Goal: Task Accomplishment & Management: Manage account settings

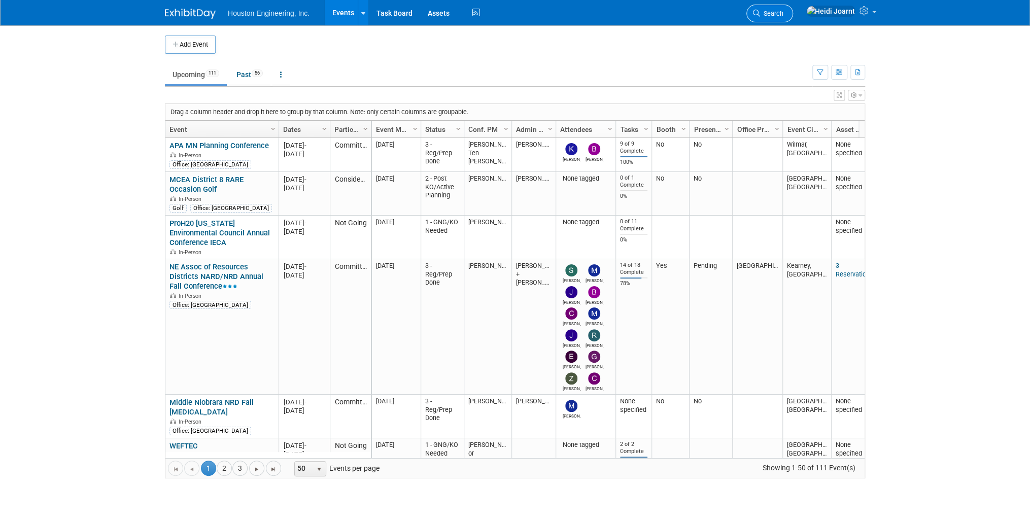
click at [783, 13] on span "Search" at bounding box center [771, 14] width 23 height 8
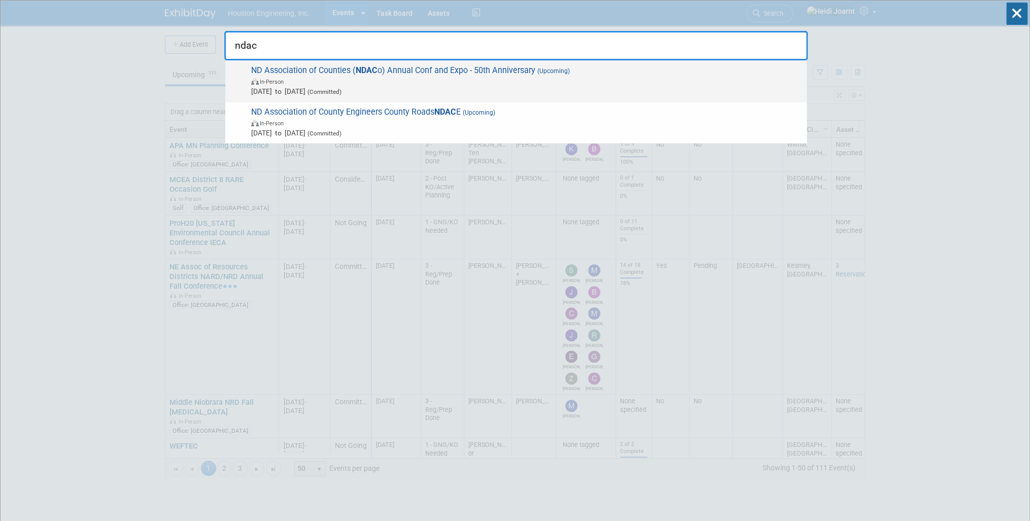
type input "ndac"
click at [544, 79] on span "In-Person" at bounding box center [526, 81] width 551 height 10
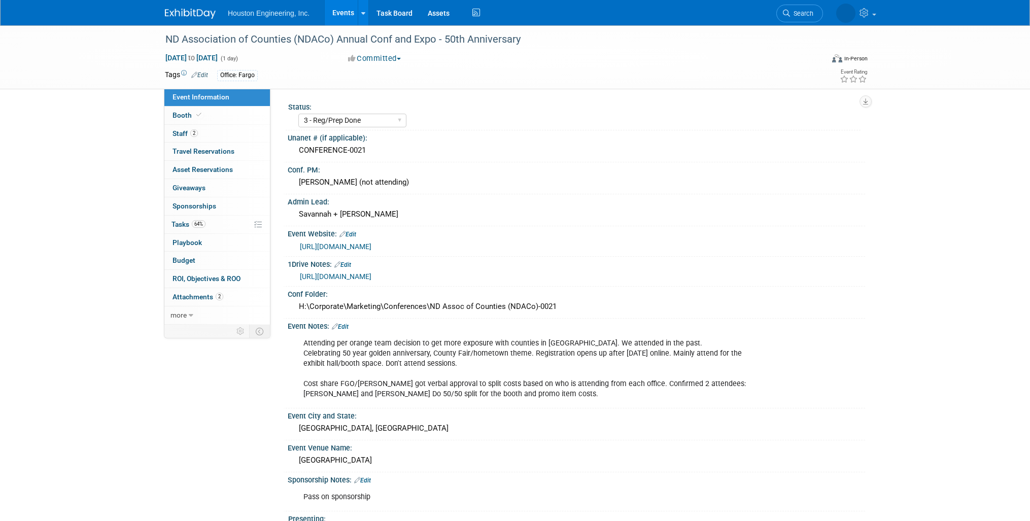
select select "3 - Reg/Prep Done"
select select "No"
select select "Transportation"
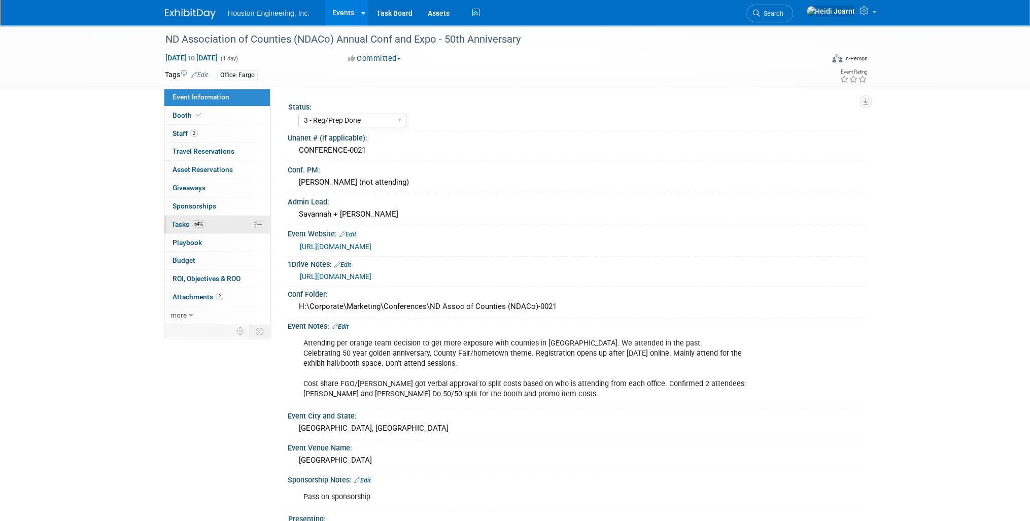
click at [195, 219] on link "64% Tasks 64%" at bounding box center [217, 225] width 106 height 18
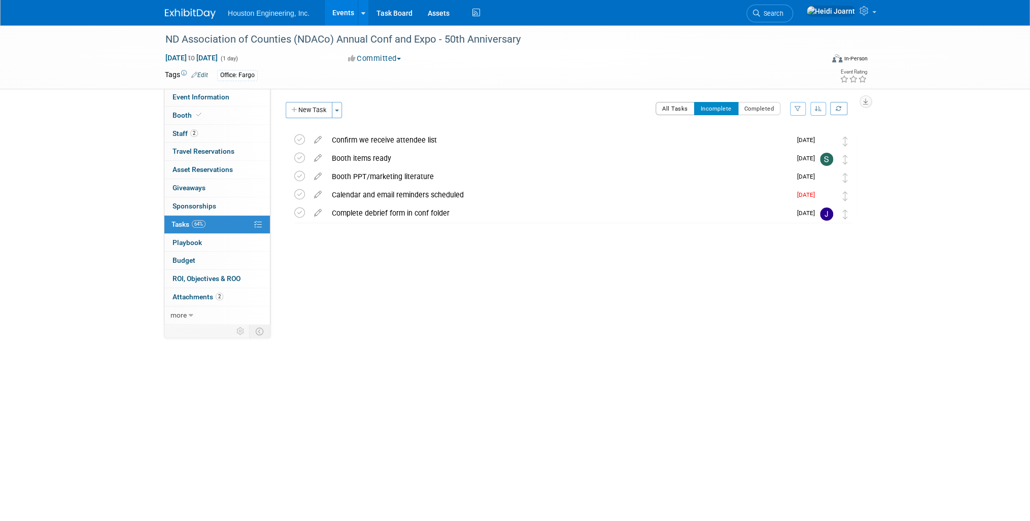
click at [672, 112] on button "All Tasks" at bounding box center [675, 108] width 39 height 13
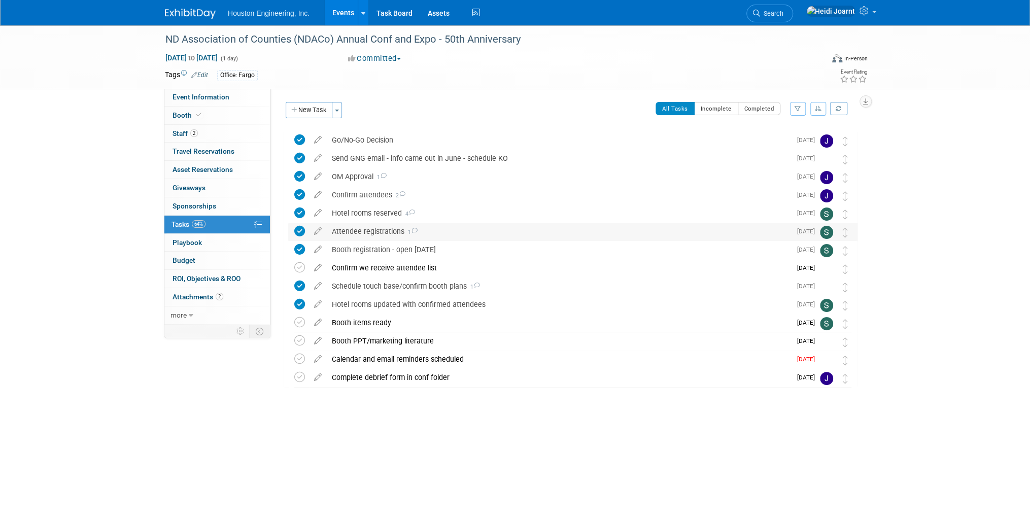
click at [593, 233] on div "Attendee registrations 1" at bounding box center [559, 231] width 464 height 17
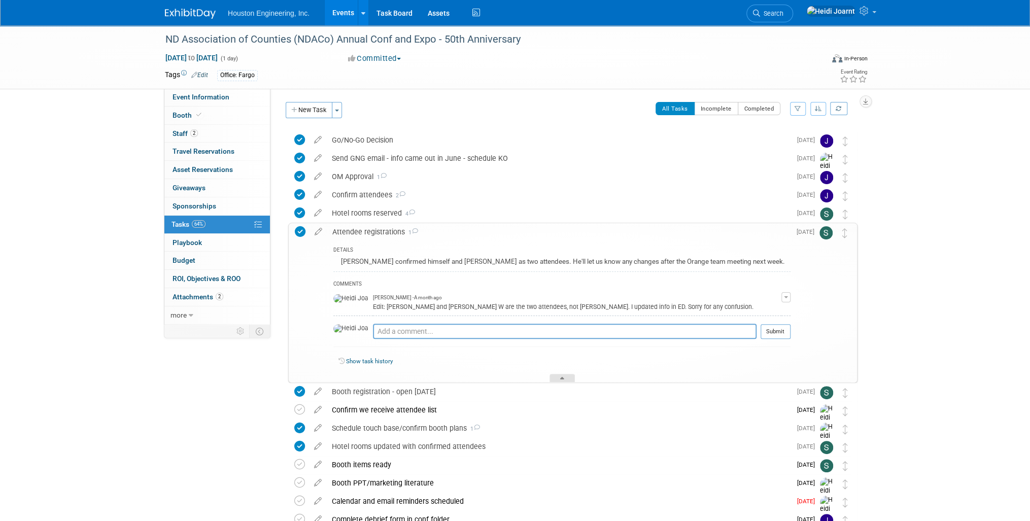
click at [560, 378] on div at bounding box center [562, 378] width 25 height 9
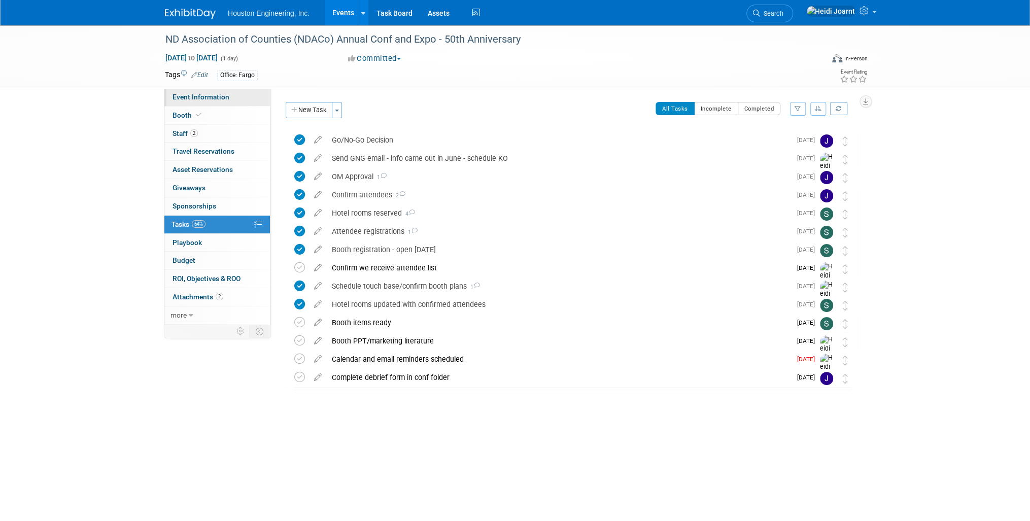
click at [236, 99] on link "Event Information" at bounding box center [217, 97] width 106 height 18
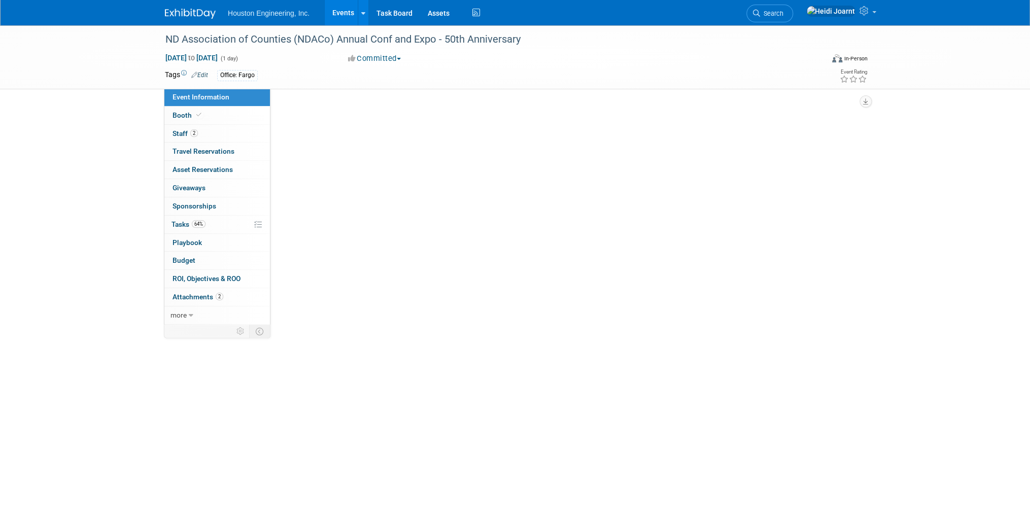
select select "3 - Reg/Prep Done"
select select "No"
select select "Transportation"
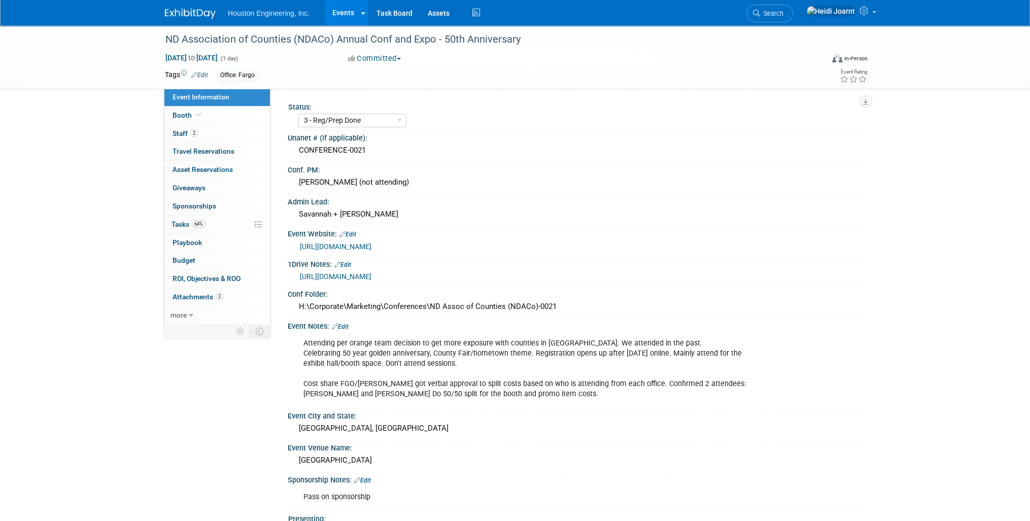
click at [343, 16] on link "Events" at bounding box center [343, 12] width 37 height 25
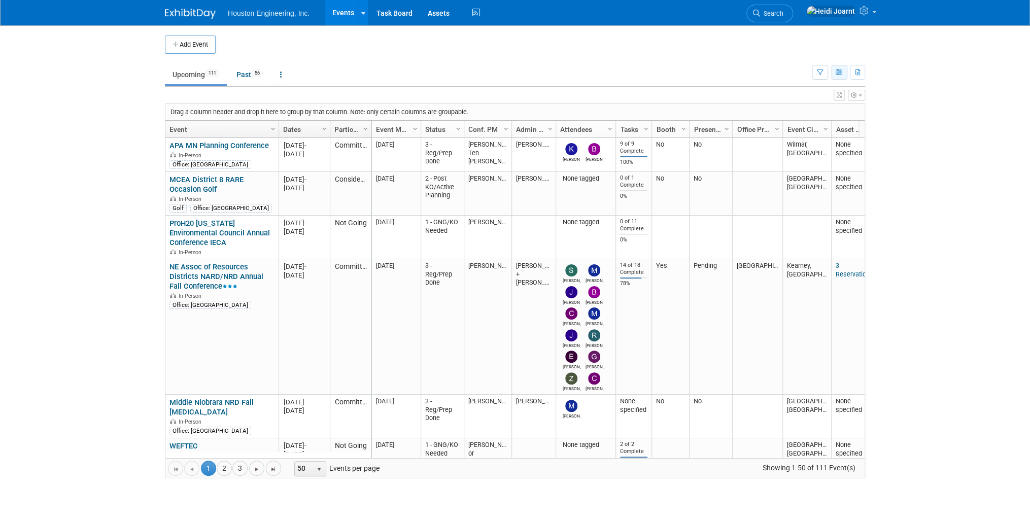
click at [834, 71] on button "button" at bounding box center [839, 72] width 16 height 15
click at [804, 136] on link "Calendar View" at bounding box center [796, 139] width 85 height 14
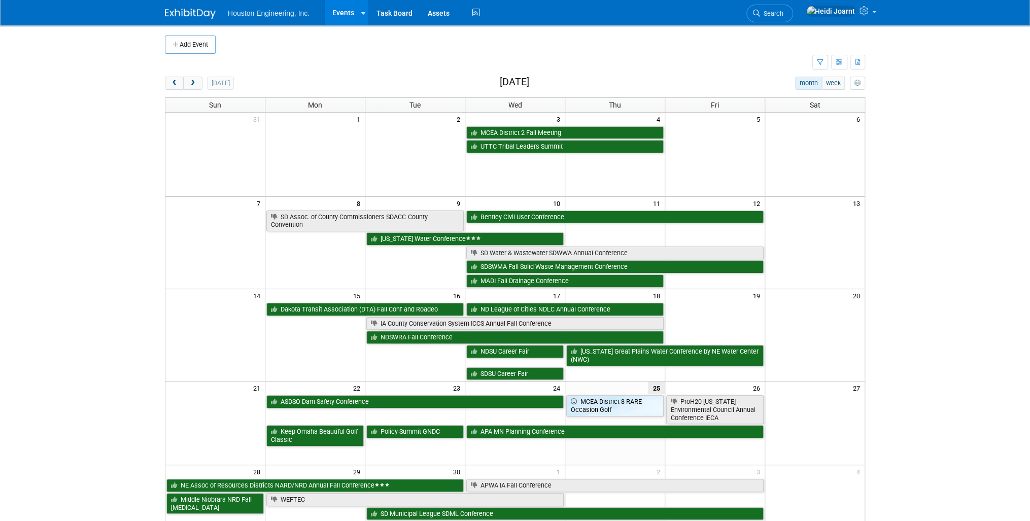
scroll to position [41, 0]
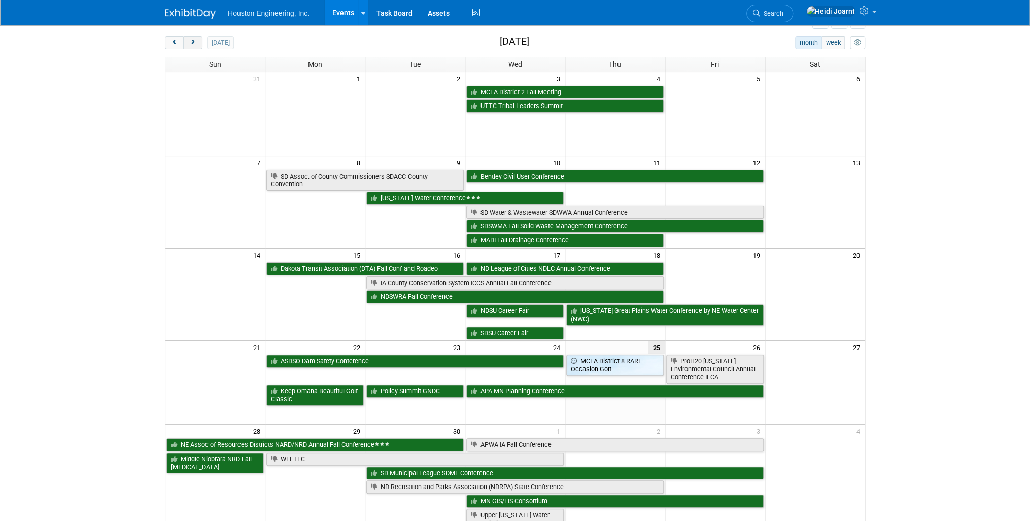
click at [193, 41] on span "next" at bounding box center [193, 43] width 8 height 7
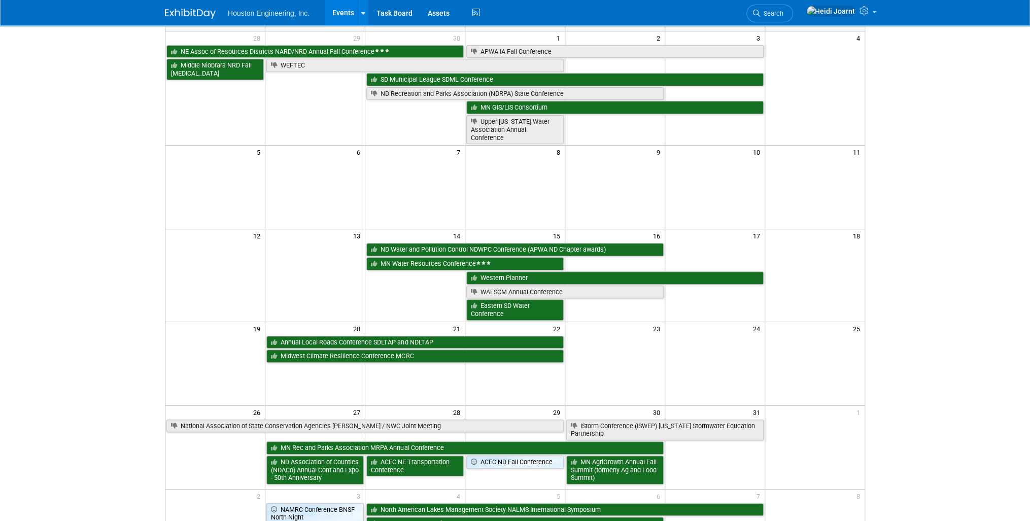
scroll to position [122, 0]
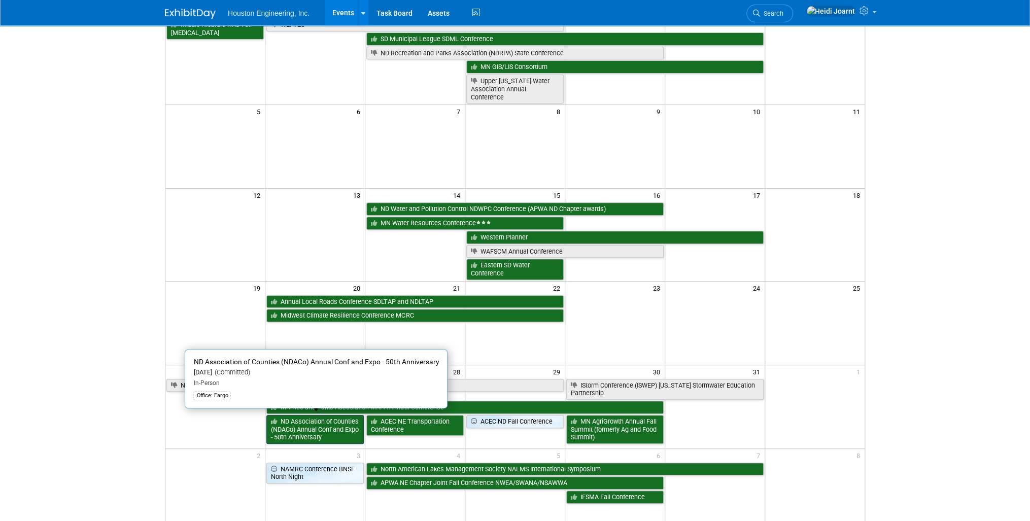
click at [327, 432] on link "ND Association of Counties (NDACo) Annual Conf and Expo - 50th Anniversary" at bounding box center [314, 429] width 97 height 29
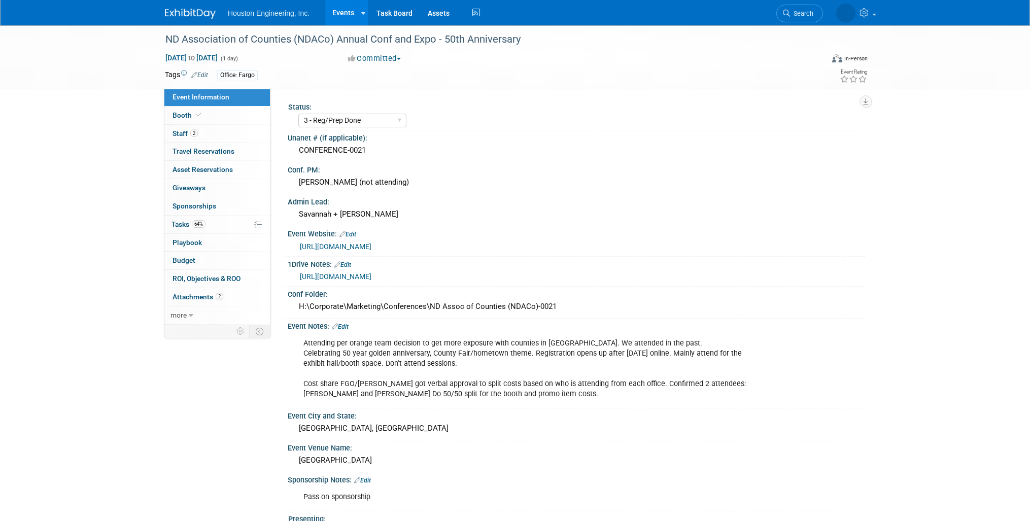
select select "3 - Reg/Prep Done"
select select "No"
select select "Transportation"
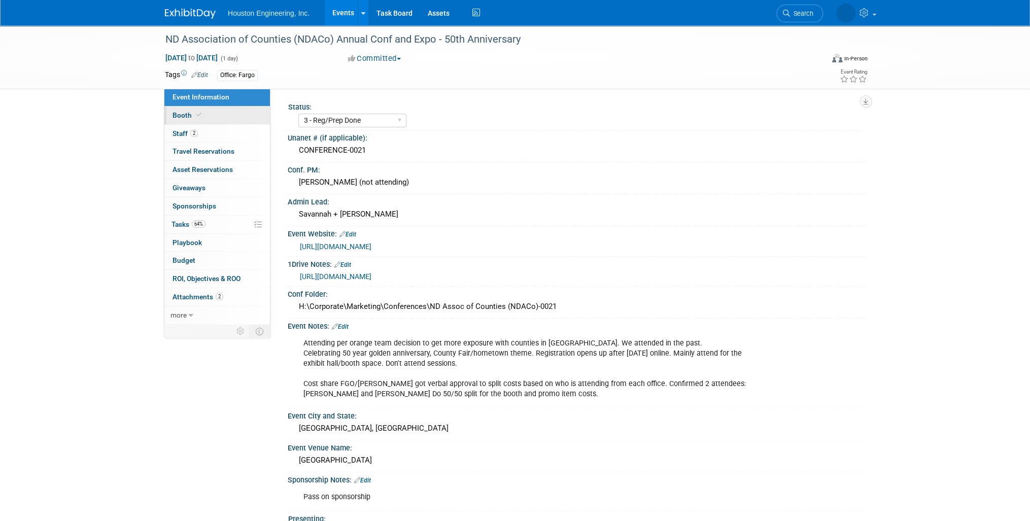
click at [200, 114] on icon at bounding box center [198, 115] width 5 height 6
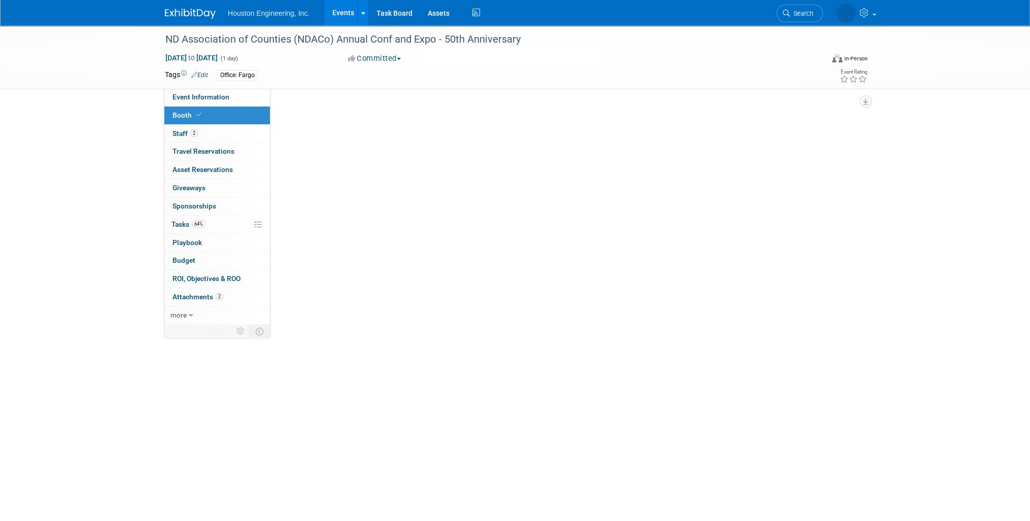
select select "Yes"
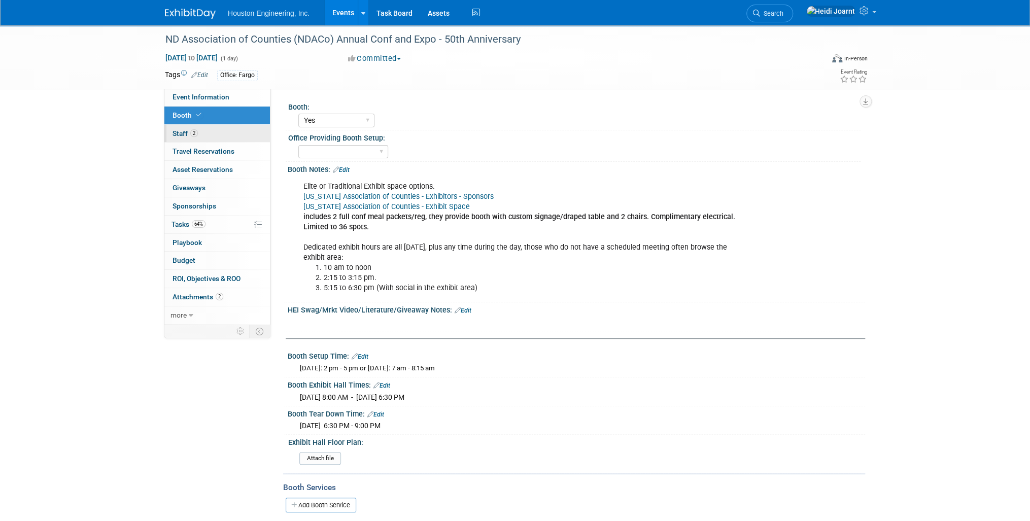
click at [208, 130] on link "2 Staff 2" at bounding box center [217, 134] width 106 height 18
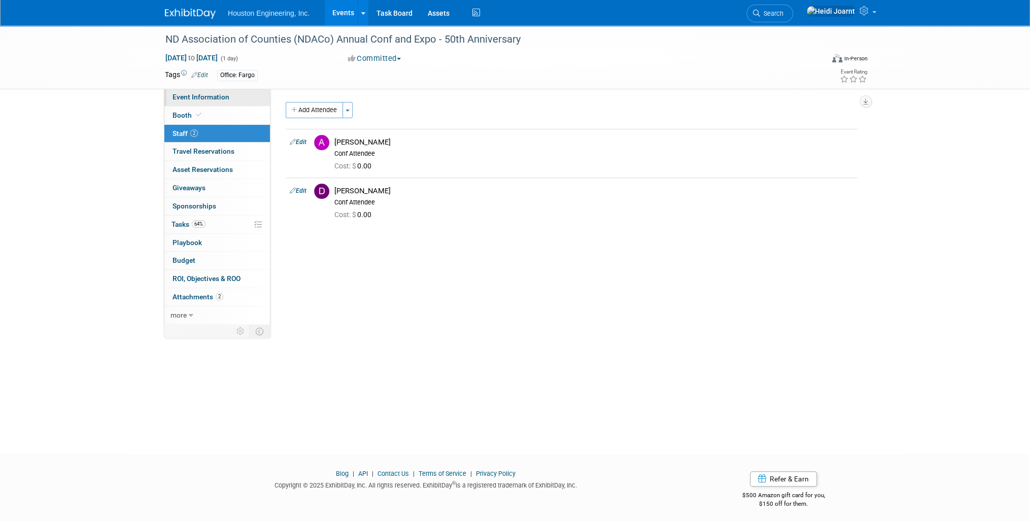
click at [207, 93] on span "Event Information" at bounding box center [201, 97] width 57 height 8
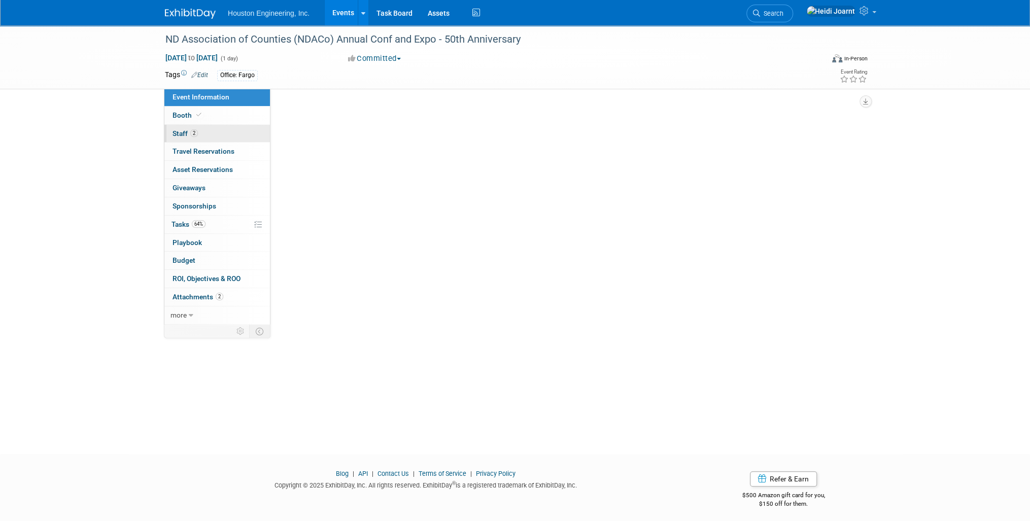
select select "3 - Reg/Prep Done"
select select "No"
select select "Transportation"
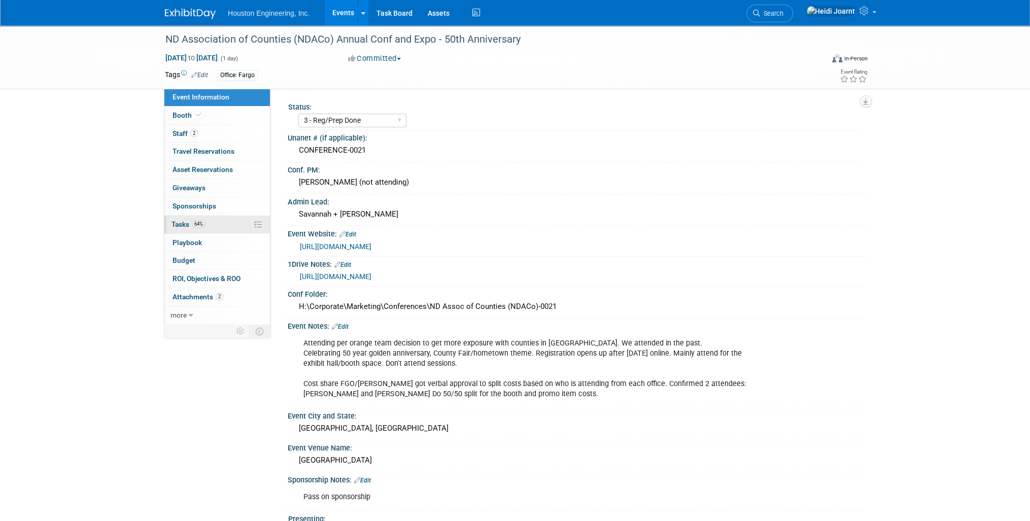
click at [230, 223] on link "64% Tasks 64%" at bounding box center [217, 225] width 106 height 18
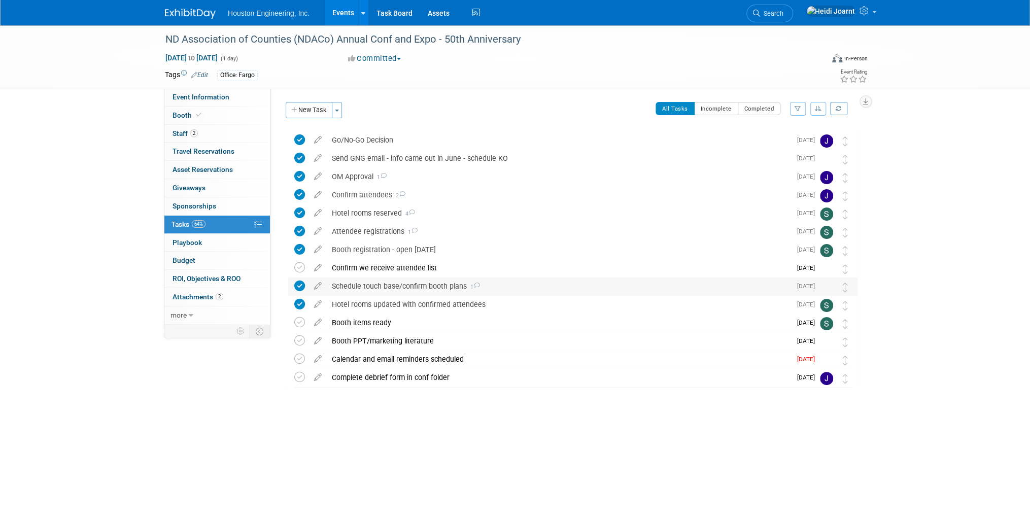
click at [513, 286] on div "Schedule touch base/confirm booth plans 1" at bounding box center [559, 286] width 464 height 17
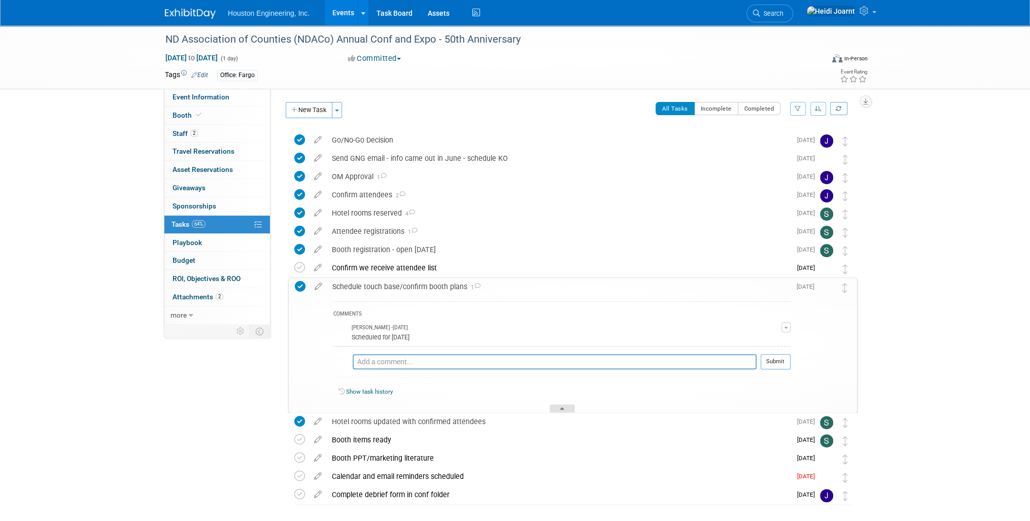
click at [570, 410] on div at bounding box center [562, 408] width 25 height 9
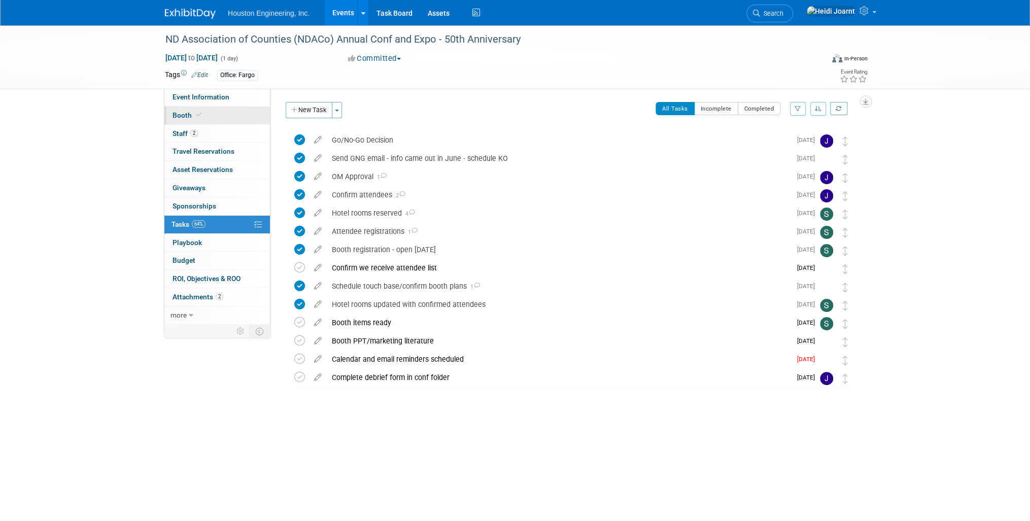
click at [204, 116] on link "Booth" at bounding box center [217, 116] width 106 height 18
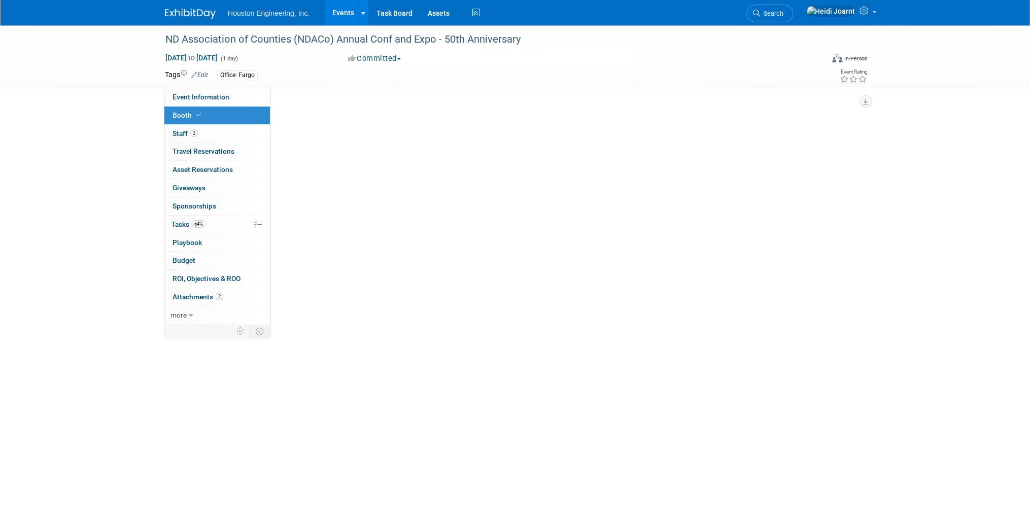
select select "Yes"
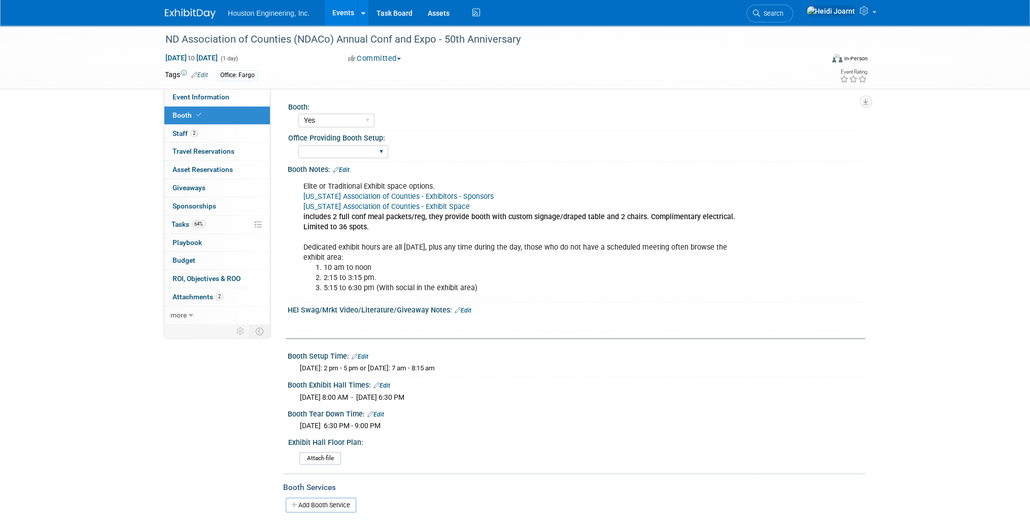
click at [351, 158] on div "Fargo Maple Grove Sioux Falls Omaha Des Moines Bismarck" at bounding box center [343, 152] width 90 height 19
click at [351, 155] on select "Fargo Maple Grove Sioux Falls Omaha Des Moines Bismarck" at bounding box center [343, 152] width 90 height 14
select select "Fargo"
click at [298, 145] on select "Fargo Maple Grove Sioux Falls Omaha Des Moines Bismarck" at bounding box center [343, 152] width 90 height 14
click at [199, 96] on span "Event Information" at bounding box center [201, 97] width 57 height 8
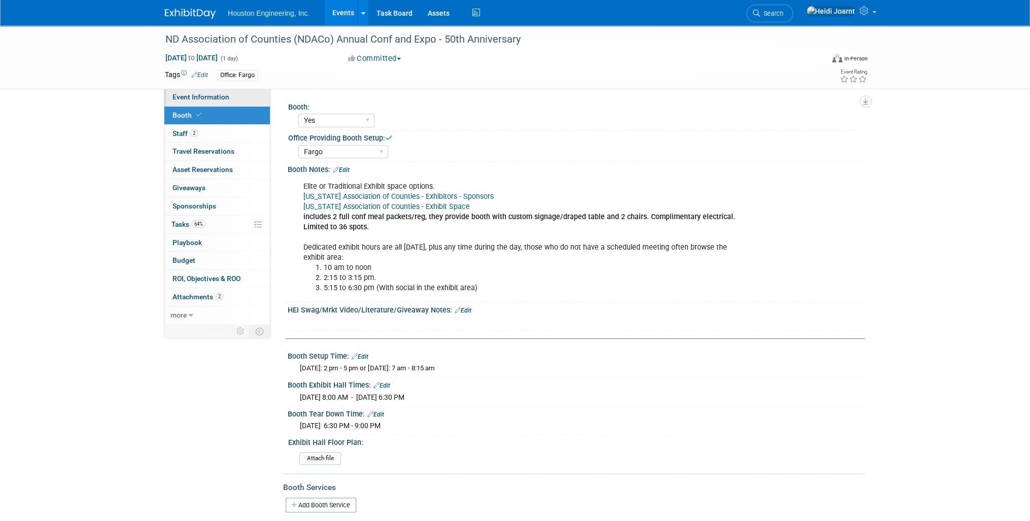
select select "3 - Reg/Prep Done"
select select "No"
select select "Transportation"
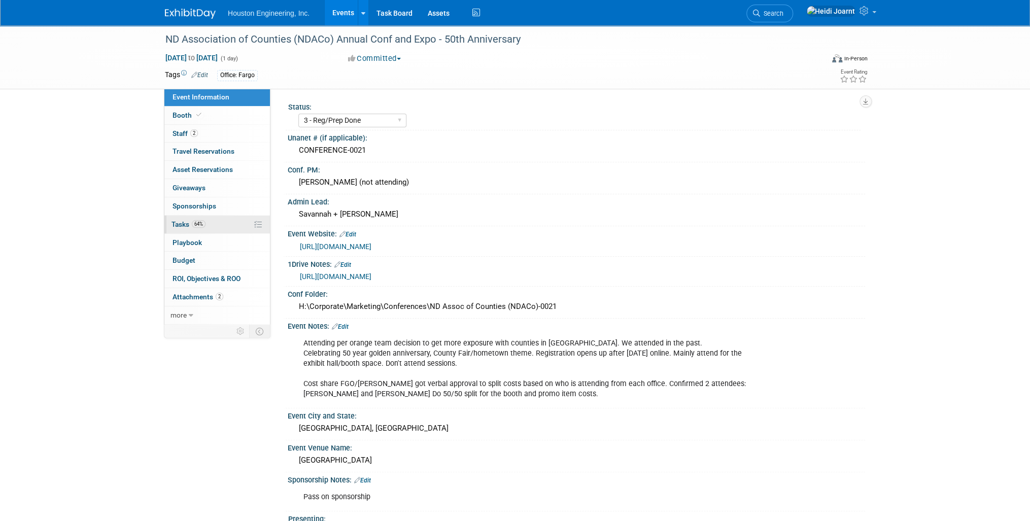
click at [211, 230] on link "64% Tasks 64%" at bounding box center [217, 225] width 106 height 18
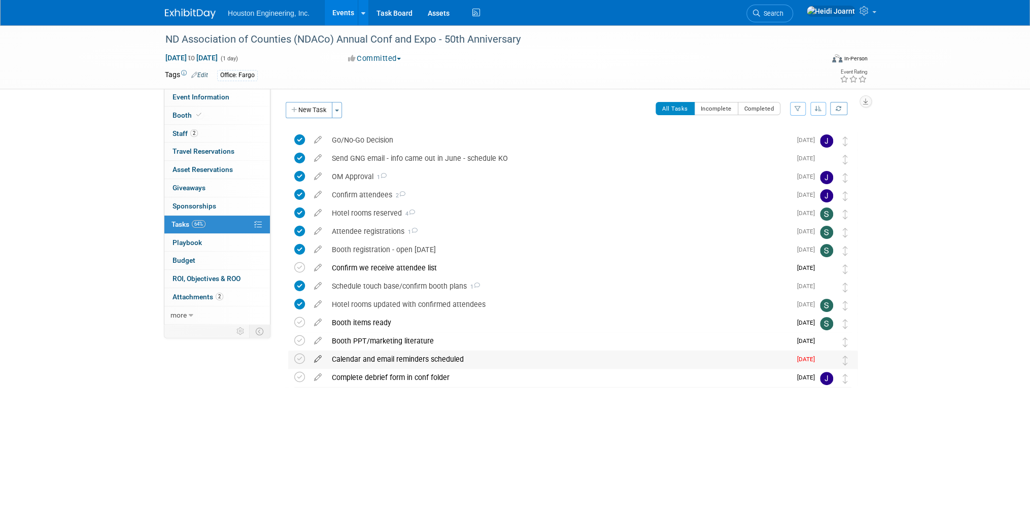
click at [319, 358] on icon at bounding box center [318, 357] width 18 height 13
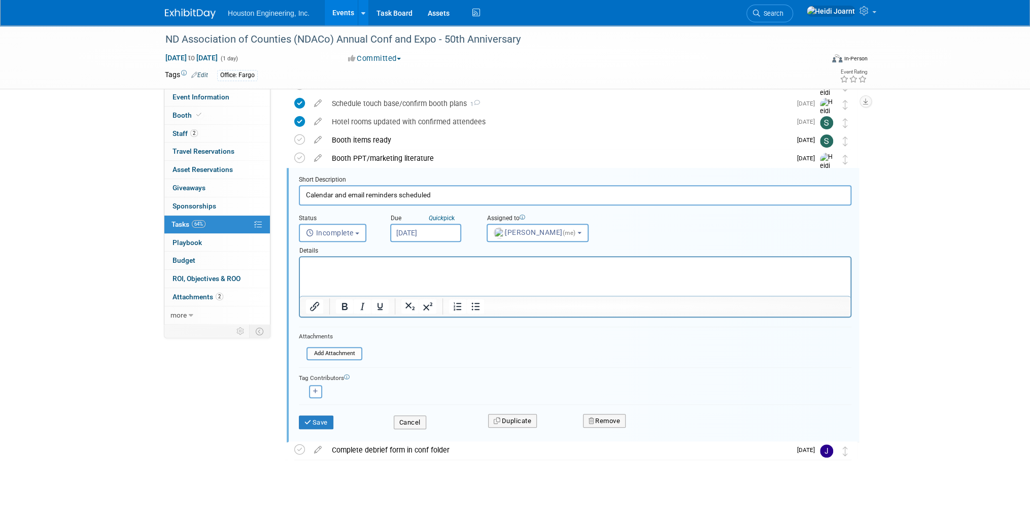
click at [442, 229] on input "Sep 12, 2025" at bounding box center [425, 233] width 71 height 18
click at [516, 347] on span "26" at bounding box center [513, 345] width 20 height 20
type input "Sep 26, 2025"
click at [311, 422] on icon "submit" at bounding box center [308, 422] width 8 height 7
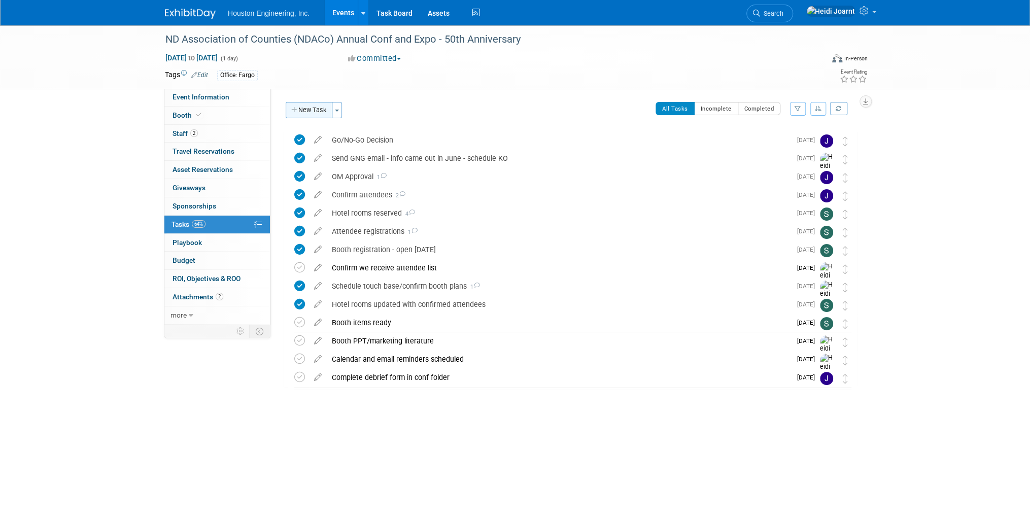
click at [316, 114] on button "New Task" at bounding box center [309, 110] width 47 height 16
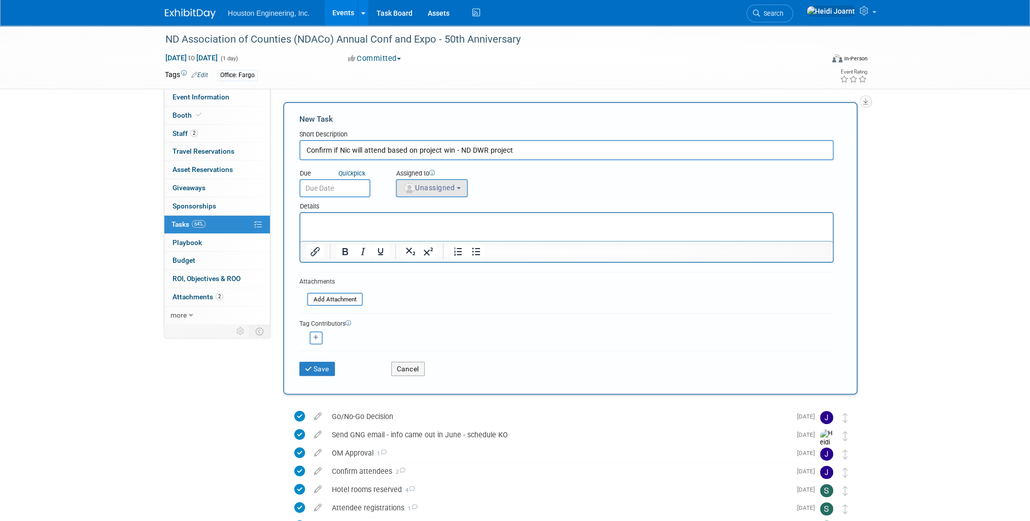
type input "Confirm if Nic will attend based on project win - ND DWR project"
click at [439, 191] on span "Unassigned" at bounding box center [429, 188] width 52 height 8
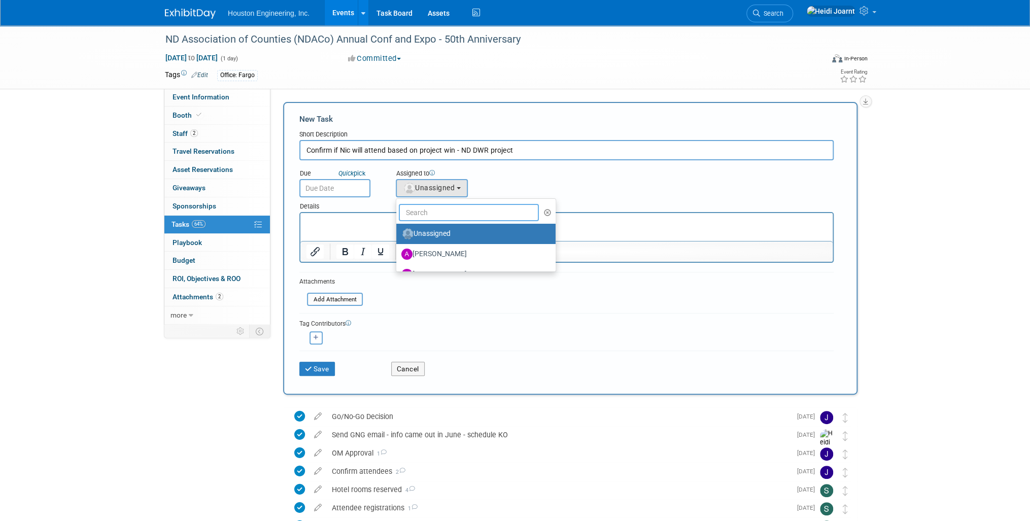
click at [453, 217] on input "text" at bounding box center [469, 212] width 140 height 17
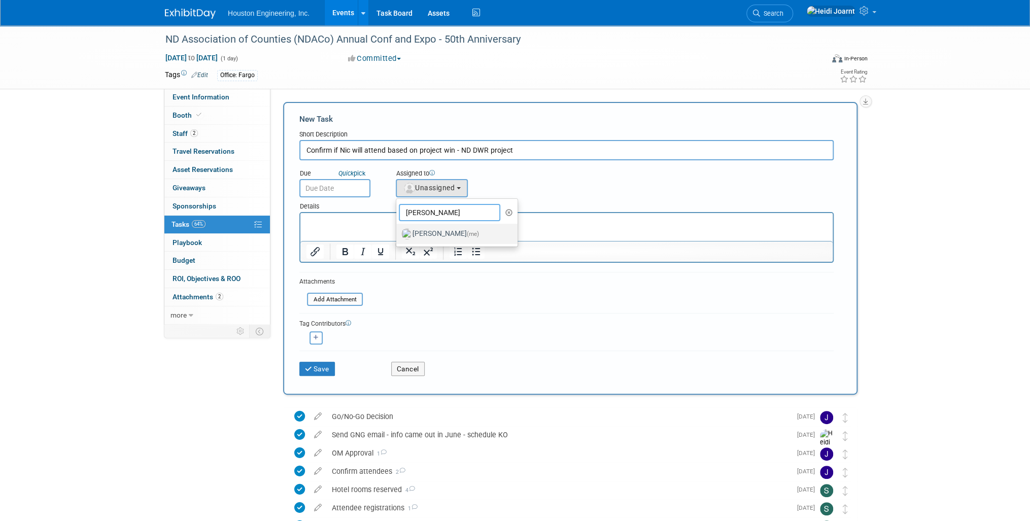
type input "heidi"
click at [451, 226] on label "Heidi Joarnt (me)" at bounding box center [454, 234] width 106 height 16
click at [398, 229] on input "Heidi Joarnt (me)" at bounding box center [394, 232] width 7 height 7
select select "6d2580fd-cc23-403a-9f47-834f17e7f51f"
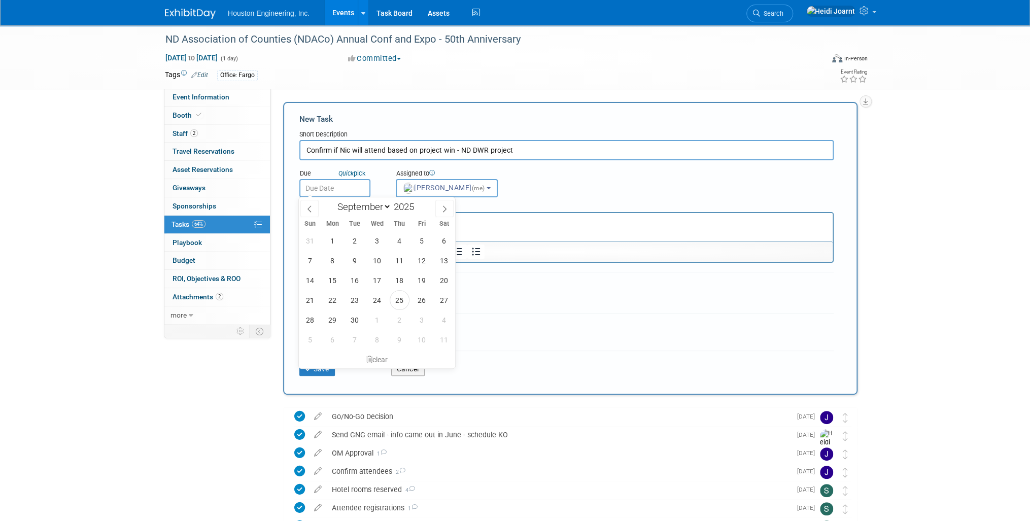
click at [337, 190] on input "text" at bounding box center [334, 188] width 71 height 18
click at [439, 209] on span at bounding box center [444, 208] width 18 height 17
select select "9"
click at [374, 258] on span "8" at bounding box center [377, 261] width 20 height 20
type input "Oct 8, 2025"
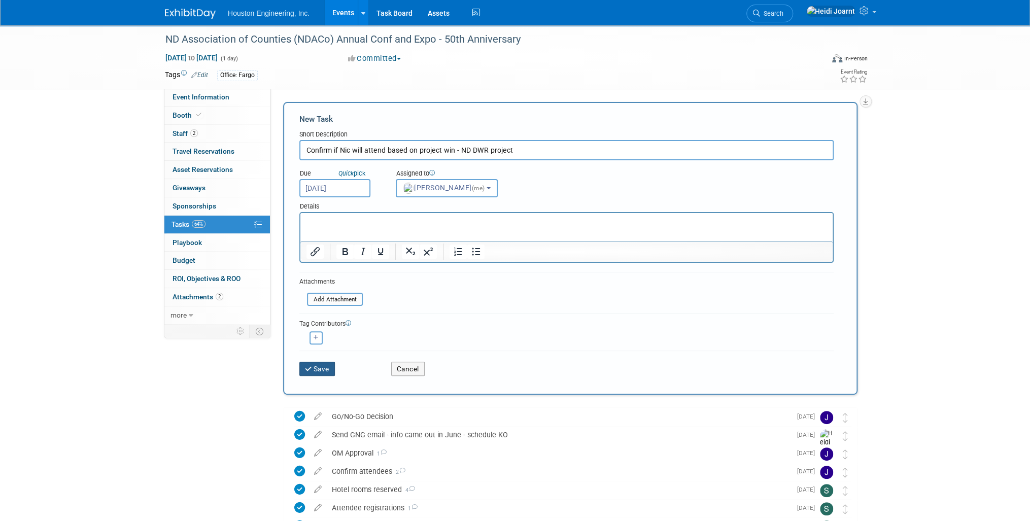
click at [331, 369] on button "Save" at bounding box center [317, 369] width 36 height 14
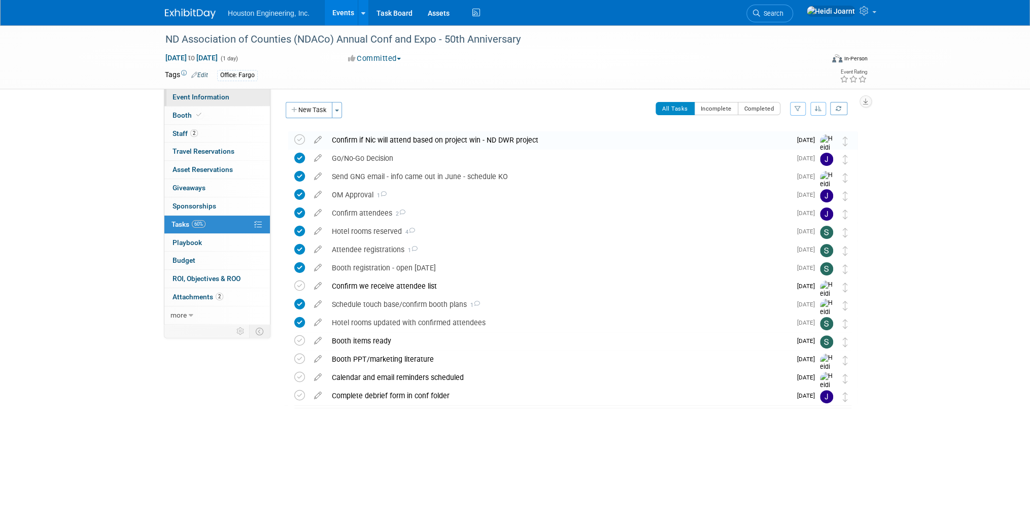
click at [216, 91] on link "Event Information" at bounding box center [217, 97] width 106 height 18
select select "3 - Reg/Prep Done"
select select "No"
select select "Transportation"
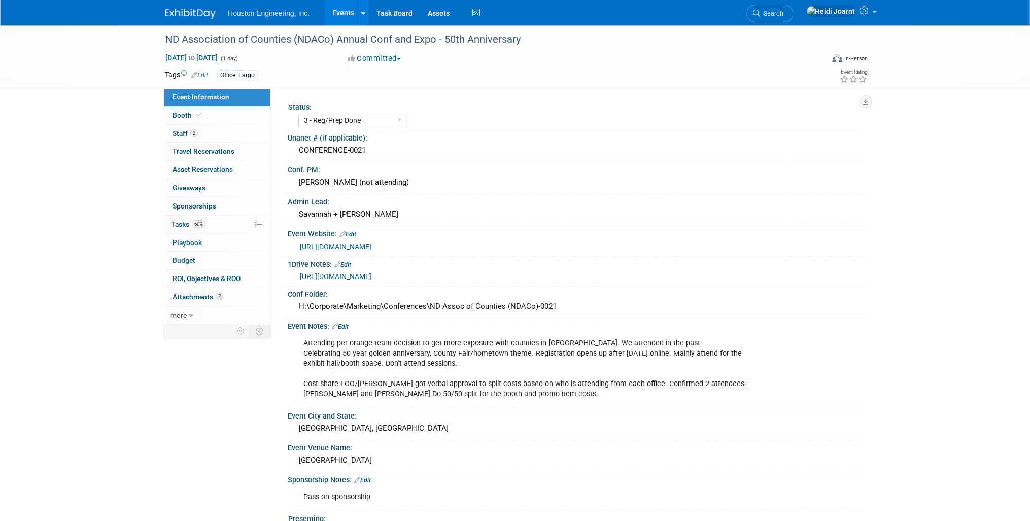
click at [347, 325] on link "Edit" at bounding box center [340, 326] width 17 height 7
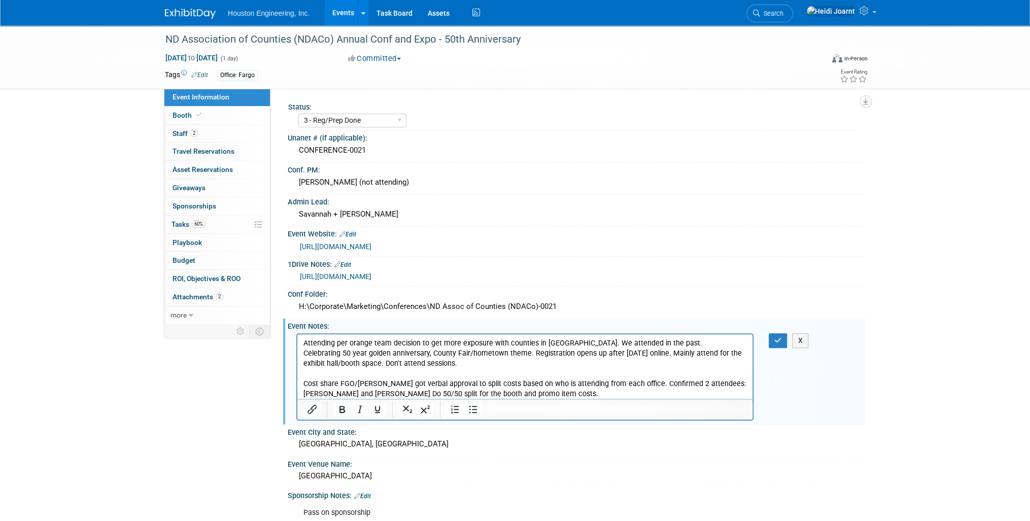
drag, startPoint x: 463, startPoint y: 362, endPoint x: 384, endPoint y: 365, distance: 78.7
click at [384, 365] on p "Attending per orange team decision to get more exposure with counties in ND. We…" at bounding box center [524, 368] width 443 height 61
drag, startPoint x: 382, startPoint y: 365, endPoint x: 667, endPoint y: 355, distance: 285.4
click at [667, 355] on p "Attending per orange team decision to get more exposure with counties in ND. We…" at bounding box center [524, 368] width 443 height 61
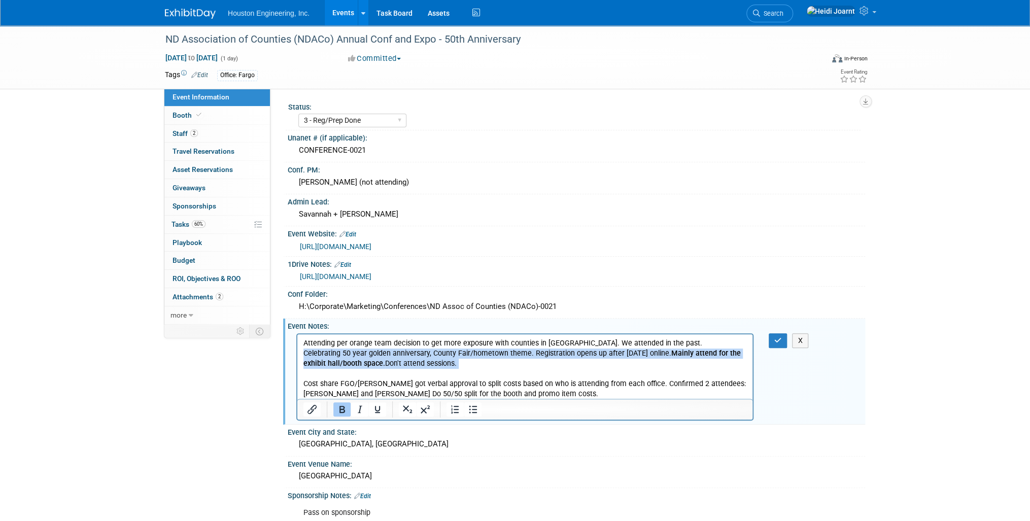
click at [330, 364] on b "Mainly attend for the exhibit hall/booth space." at bounding box center [521, 358] width 437 height 19
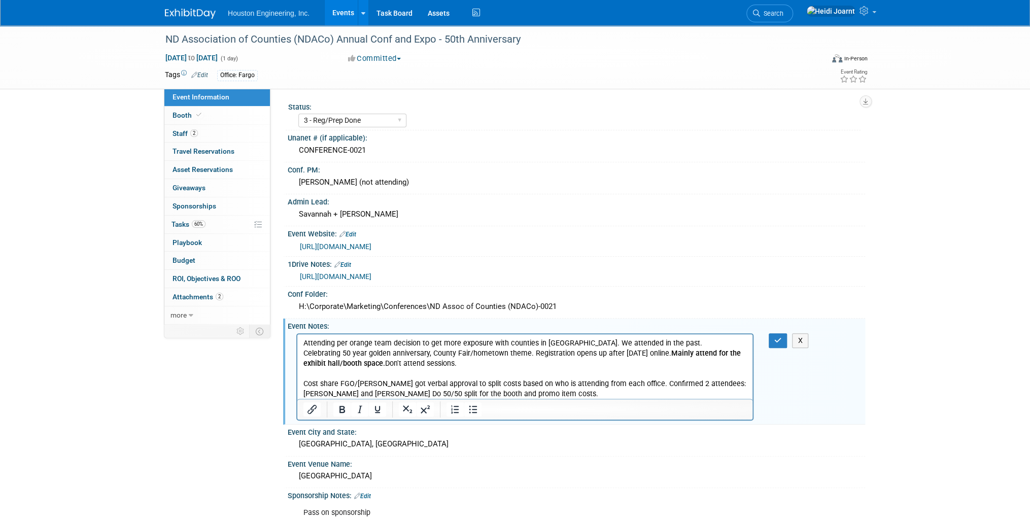
click at [301, 342] on html "Attending per orange team decision to get more exposure with counties in ND. We…" at bounding box center [524, 366] width 455 height 65
click at [474, 408] on icon "Bullet list" at bounding box center [473, 409] width 12 height 12
click at [664, 345] on li "Attending per orange team decision to get more exposure with counties in ND. We…" at bounding box center [535, 368] width 423 height 61
click at [686, 353] on b "Mainly attend for the exhibit hall/booth space." at bounding box center [531, 358] width 414 height 19
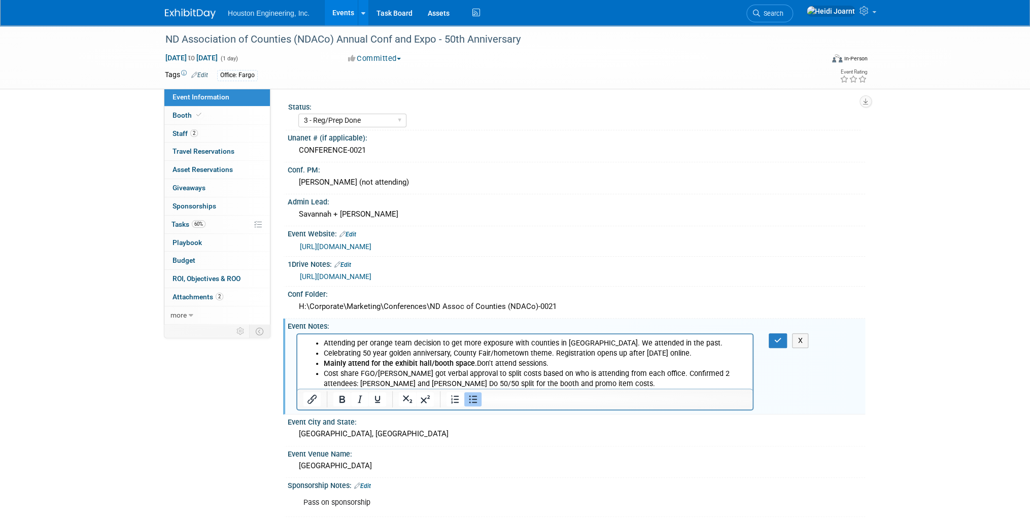
click at [629, 378] on li "Cost share FGO/GF - Jeff got verbal approval to split costs based on who is att…" at bounding box center [535, 378] width 423 height 20
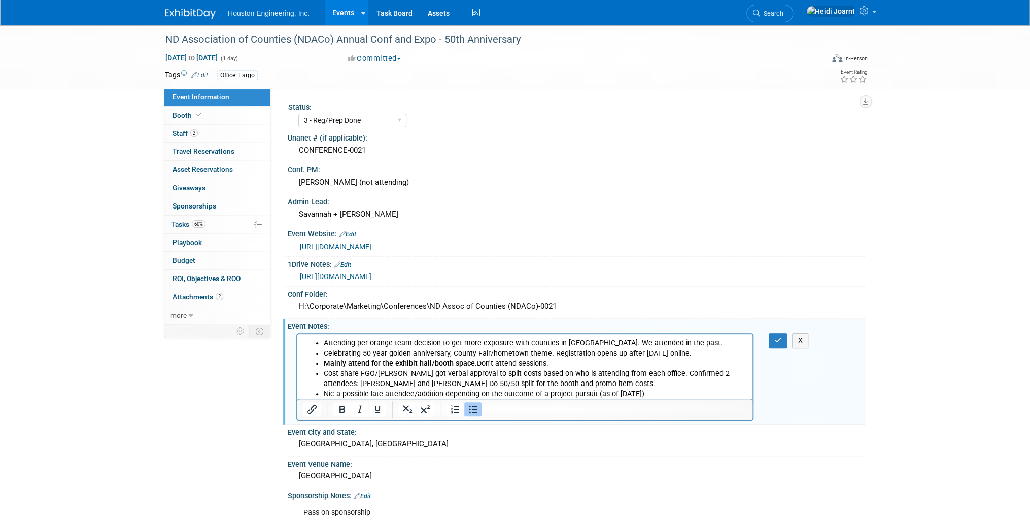
click at [600, 394] on li "Nic a possible late attendee/addition depending on the outcome of a project pur…" at bounding box center [535, 394] width 423 height 10
click at [778, 333] on button "button" at bounding box center [778, 340] width 19 height 15
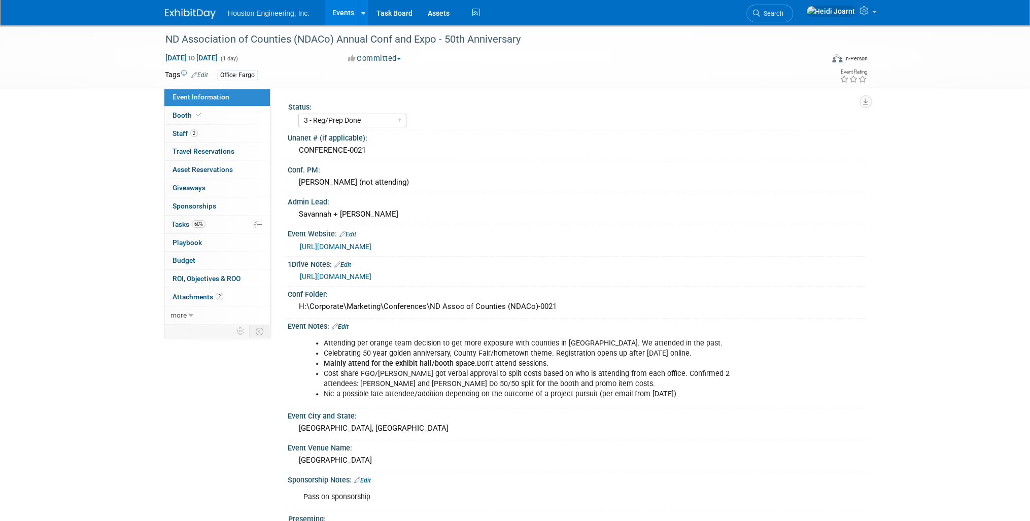
click at [350, 16] on link "Events" at bounding box center [343, 12] width 37 height 25
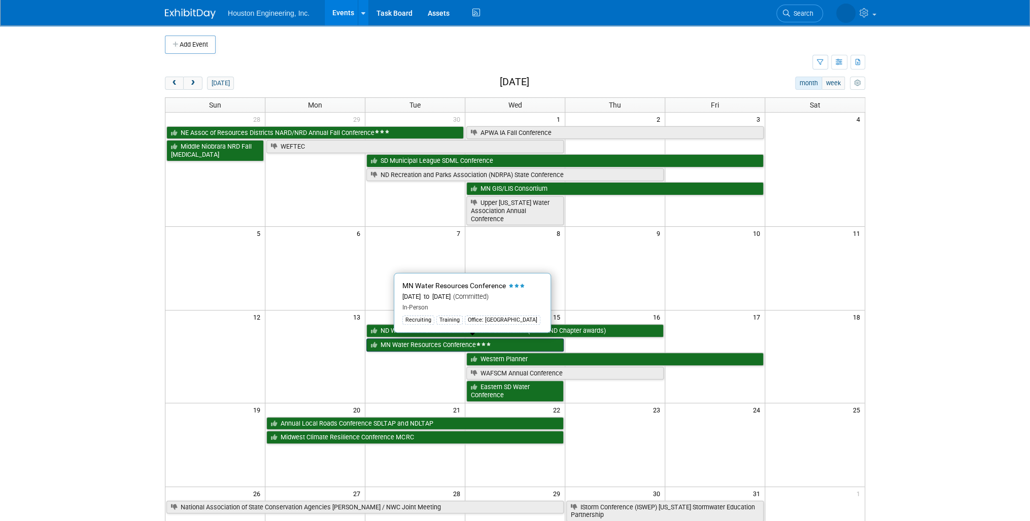
scroll to position [162, 0]
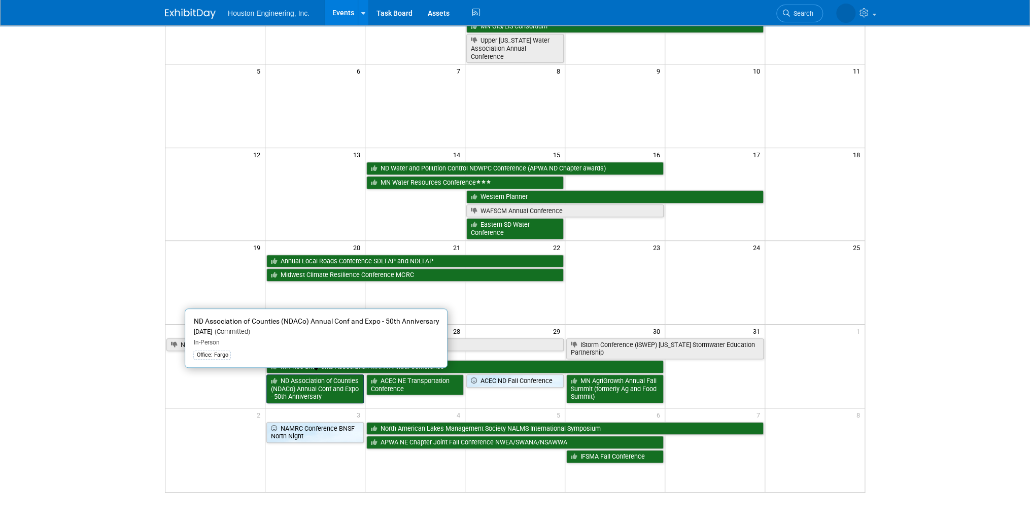
click at [336, 390] on link "ND Association of Counties (NDACo) Annual Conf and Expo - 50th Anniversary" at bounding box center [314, 388] width 97 height 29
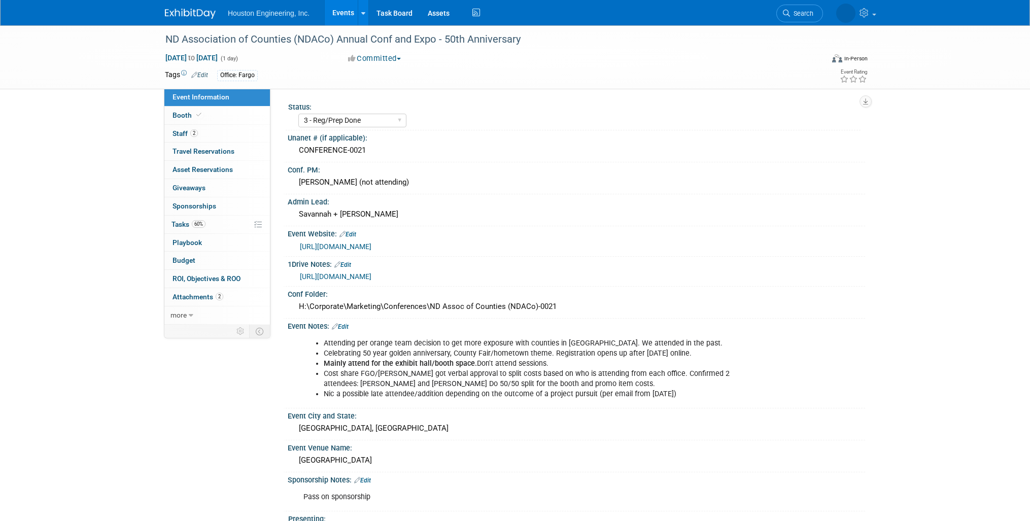
select select "3 - Reg/Prep Done"
select select "No"
select select "Transportation"
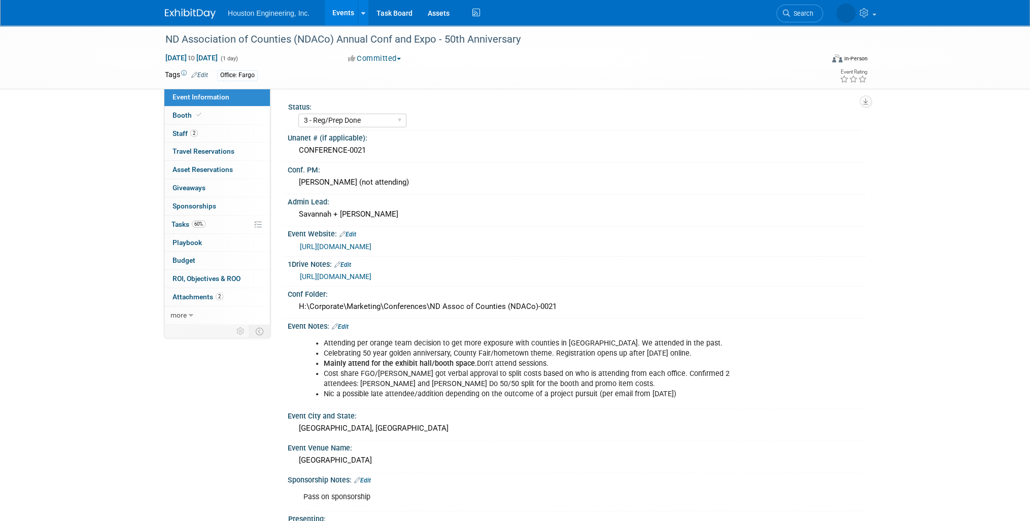
click at [349, 326] on link "Edit" at bounding box center [340, 326] width 17 height 7
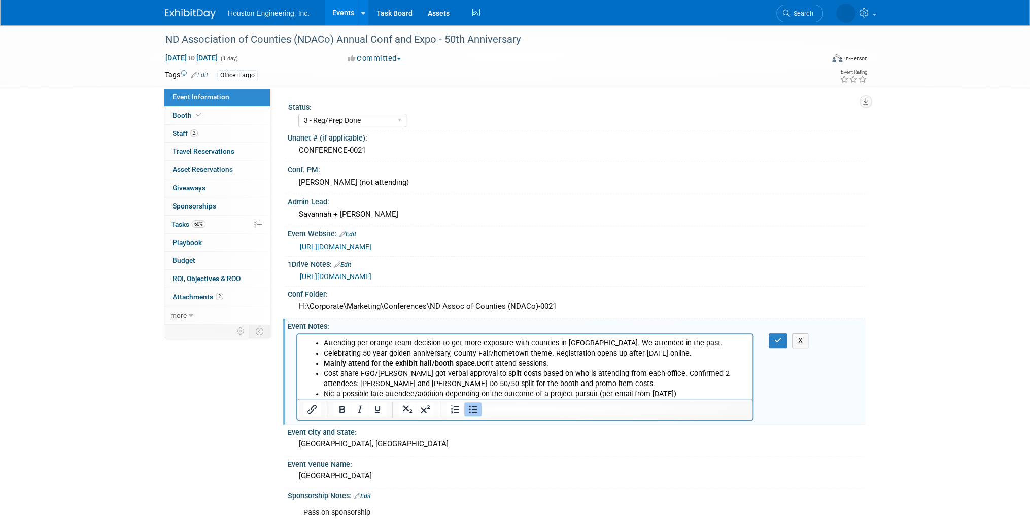
drag, startPoint x: 690, startPoint y: 394, endPoint x: 332, endPoint y: 392, distance: 357.7
click at [332, 392] on li "Nic a possible late attendee/addition depending on the outcome of a project pur…" at bounding box center [535, 394] width 423 height 10
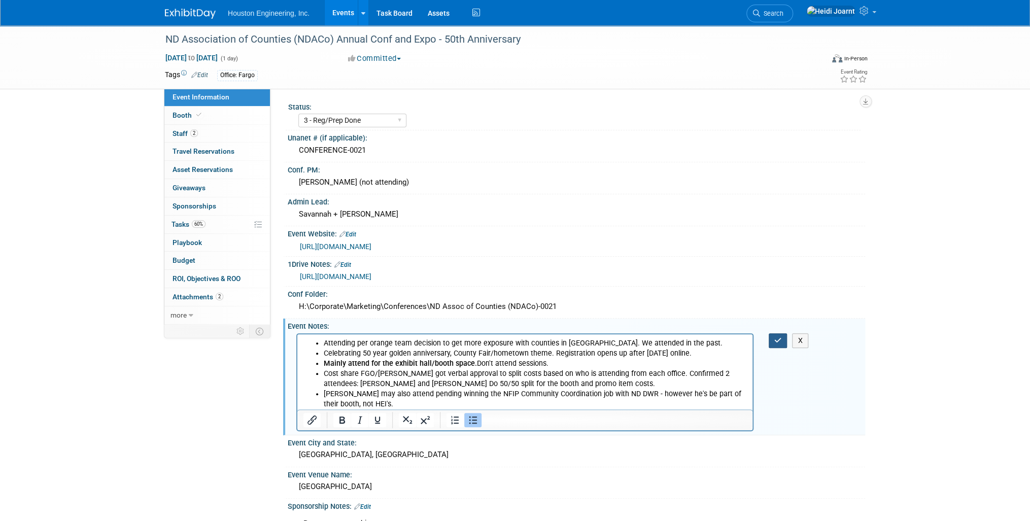
click at [773, 343] on button "button" at bounding box center [778, 340] width 19 height 15
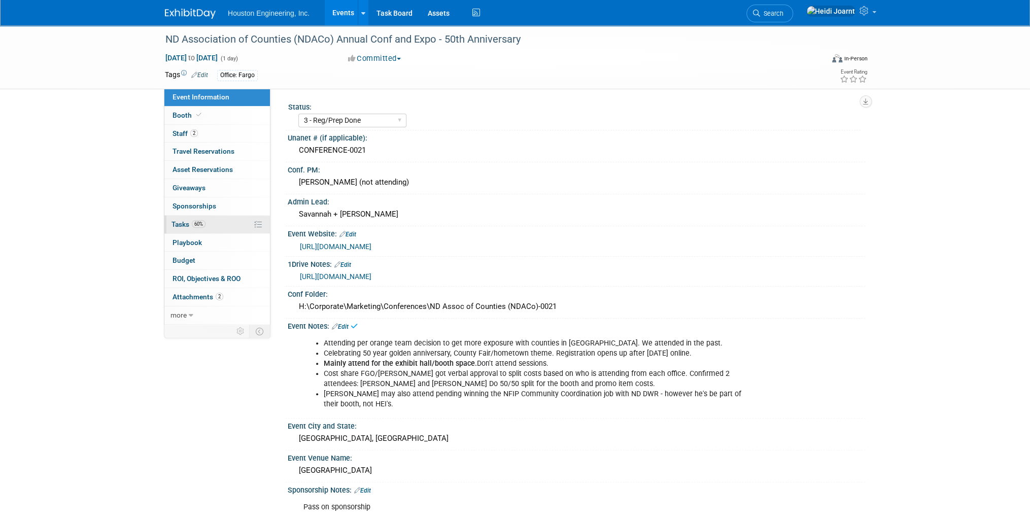
click at [214, 221] on link "60% Tasks 60%" at bounding box center [217, 225] width 106 height 18
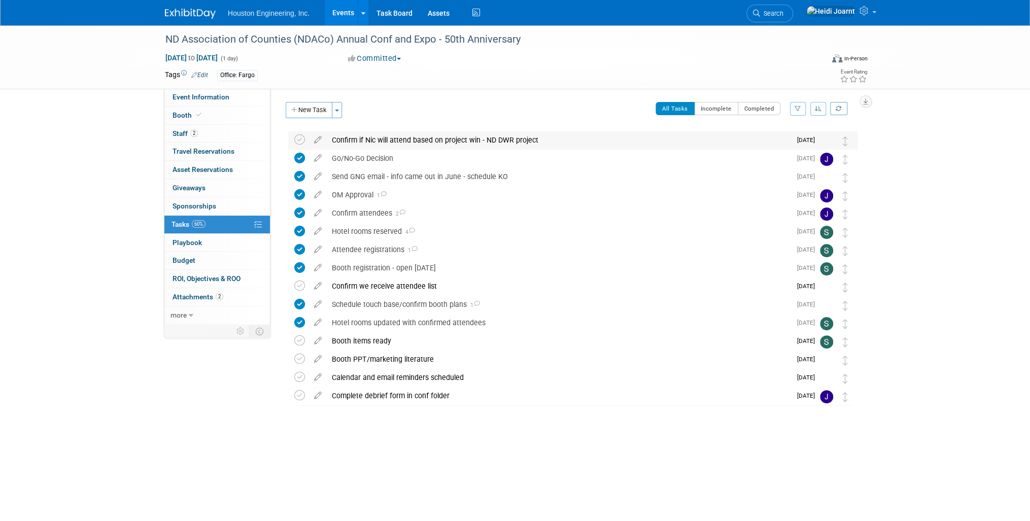
click at [470, 138] on div "Confirm if Nic will attend based on project win - ND DWR project" at bounding box center [559, 139] width 464 height 17
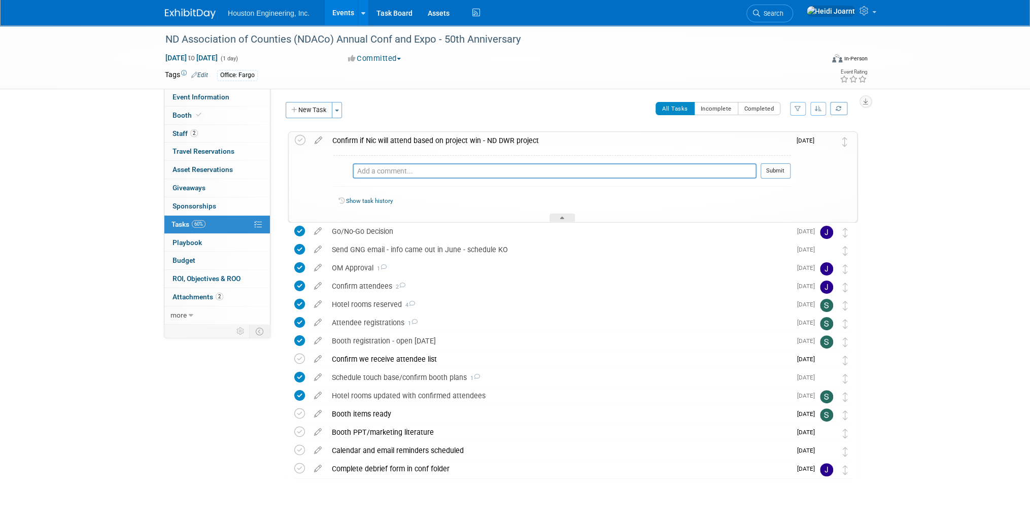
click at [455, 103] on div "All Tasks Incomplete Completed Filter by Assignee -- Select Assignee -- All una…" at bounding box center [603, 112] width 510 height 21
click at [340, 14] on link "Events" at bounding box center [343, 12] width 37 height 25
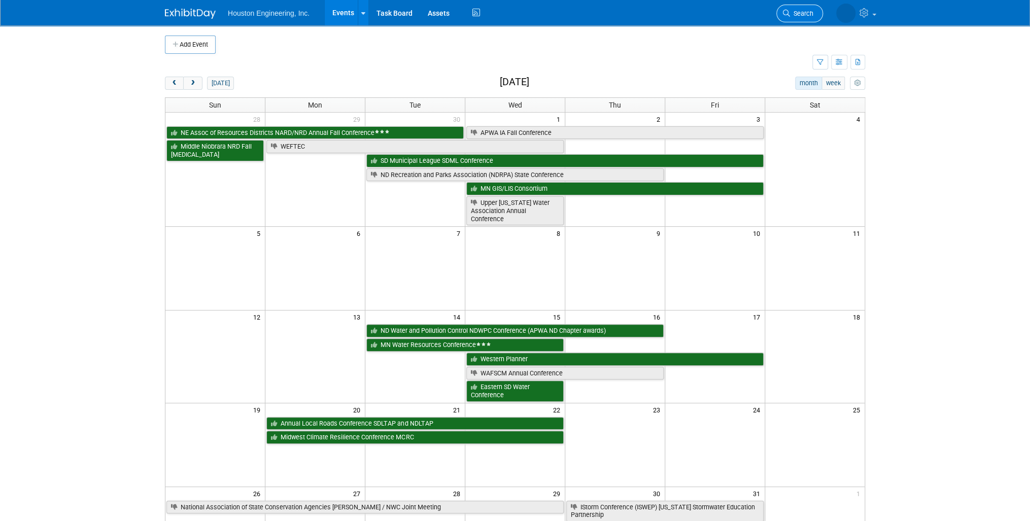
click at [815, 9] on link "Search" at bounding box center [799, 14] width 47 height 18
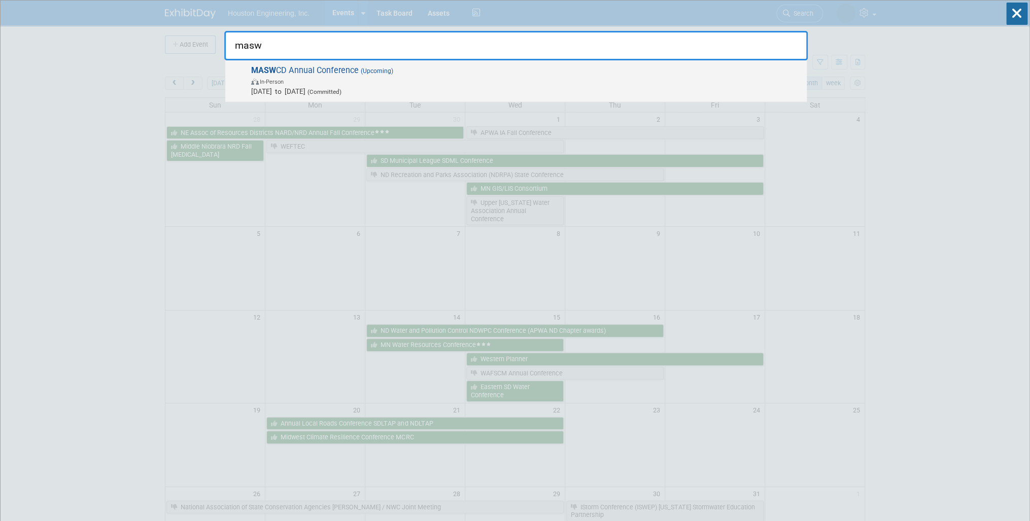
type input "masw"
click at [514, 86] on span "Dec 1, 2025 to Dec 3, 2025 (Committed)" at bounding box center [526, 91] width 551 height 10
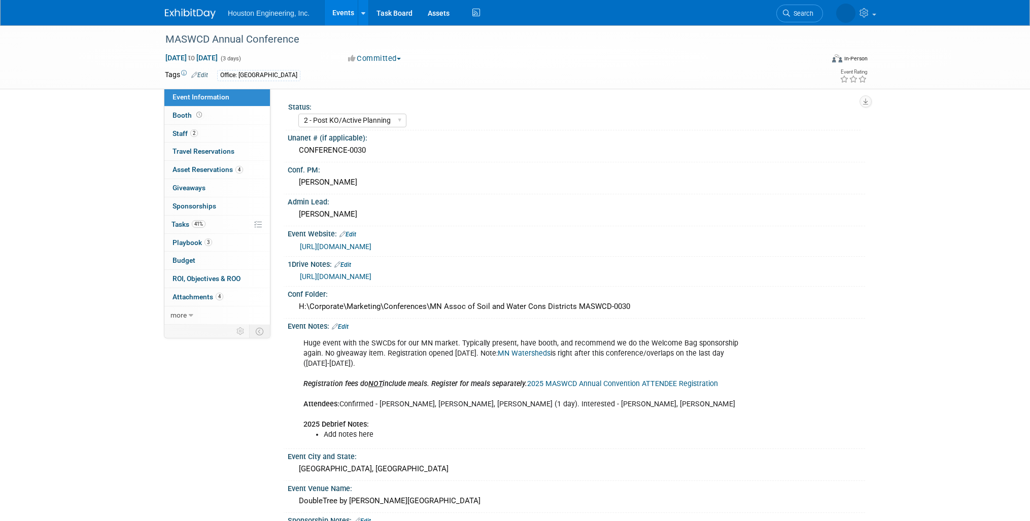
select select "2 - Post KO/Active Planning"
select select "Pending"
select select "Environmental"
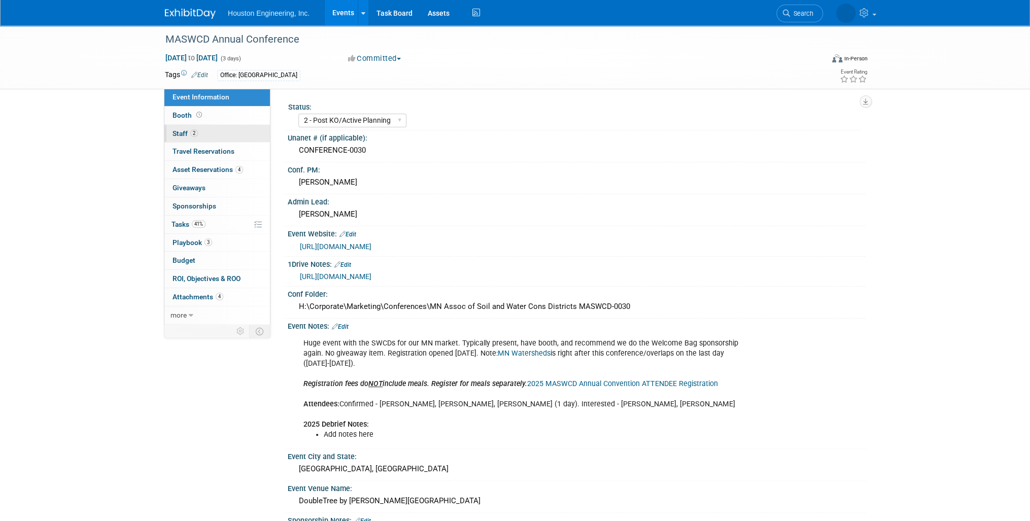
click at [227, 135] on link "2 Staff 2" at bounding box center [217, 134] width 106 height 18
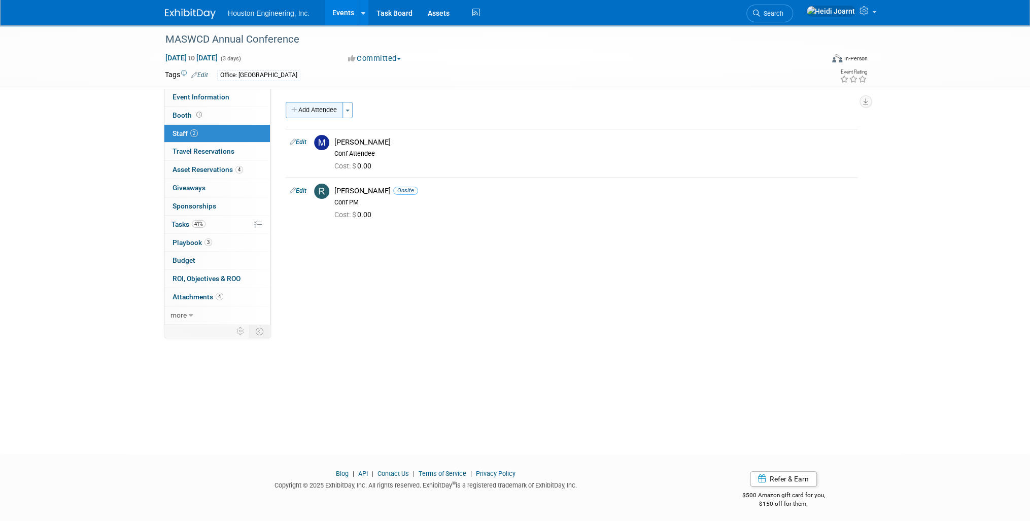
click at [311, 112] on button "Add Attendee" at bounding box center [314, 110] width 57 height 16
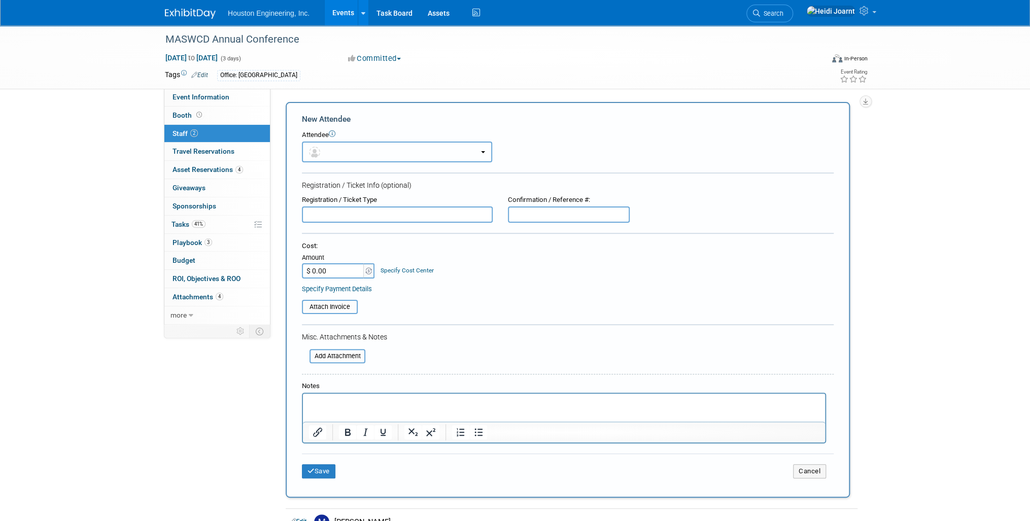
click at [357, 155] on button "button" at bounding box center [397, 152] width 190 height 21
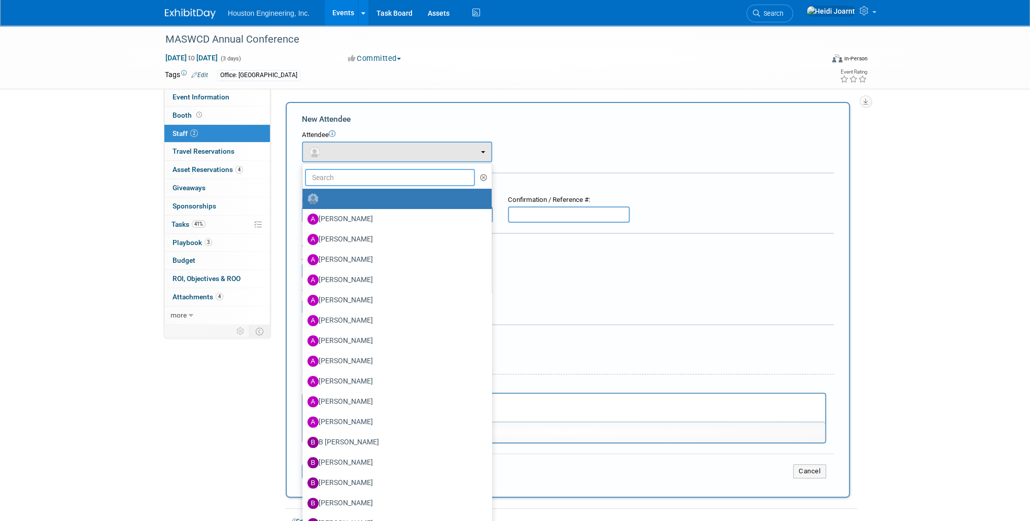
click at [369, 180] on input "text" at bounding box center [390, 177] width 170 height 17
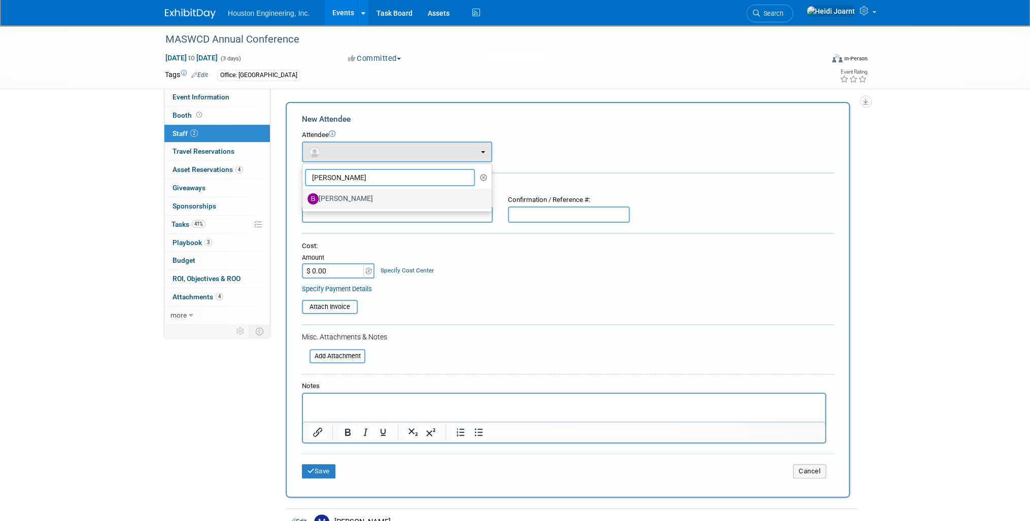
type input "[PERSON_NAME]"
click at [371, 199] on label "[PERSON_NAME]" at bounding box center [395, 199] width 174 height 16
click at [304, 199] on input "[PERSON_NAME]" at bounding box center [300, 197] width 7 height 7
select select "0df9f533-7328-405c-9a70-ac33cc0faac4"
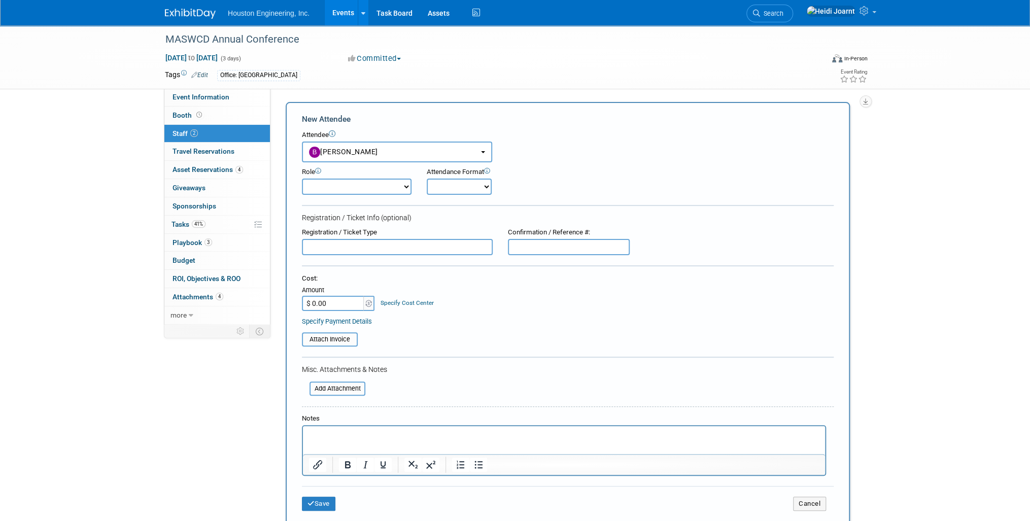
click at [370, 183] on select "Conf Attendee Conf PM Demonstrator Host Planner Presenter Sales Representative" at bounding box center [357, 187] width 110 height 16
select select "200"
click at [302, 179] on select "Conf Attendee Conf PM Demonstrator Host Planner Presenter Sales Representative" at bounding box center [357, 187] width 110 height 16
click at [385, 437] on p "Rich Text Area. Press ALT-0 for help." at bounding box center [564, 435] width 510 height 10
click at [324, 498] on button "Save" at bounding box center [318, 504] width 33 height 14
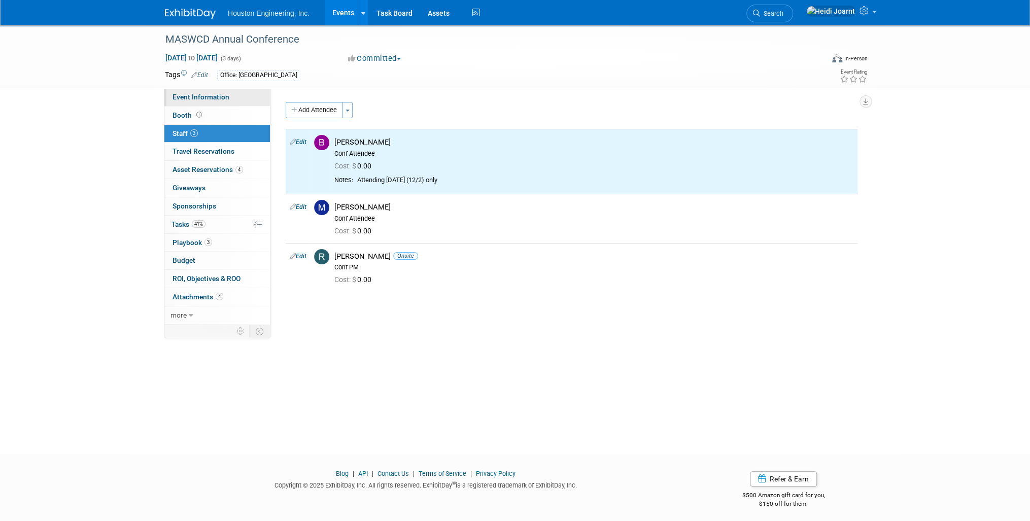
click at [224, 96] on span "Event Information" at bounding box center [201, 97] width 57 height 8
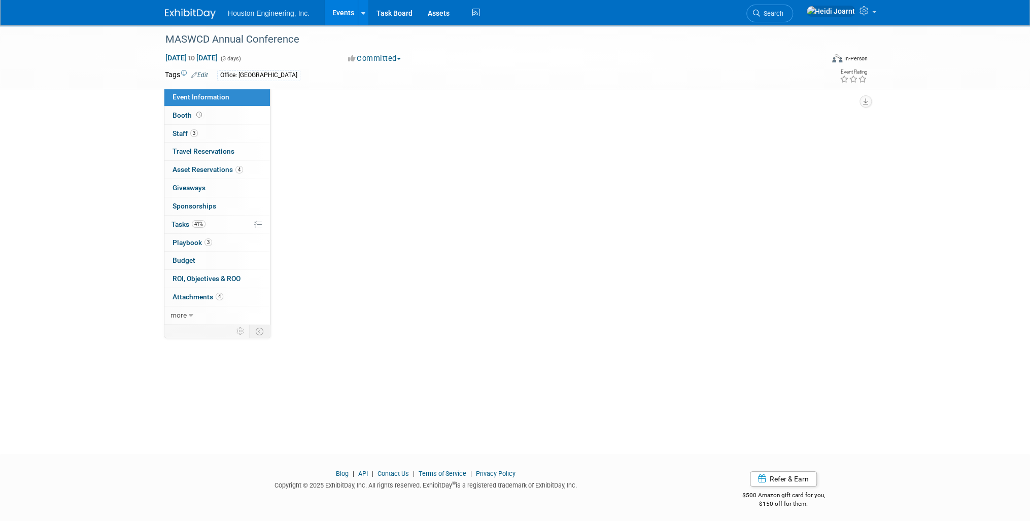
select select "2 - Post KO/Active Planning"
select select "Pending"
select select "Environmental"
